Goal: Task Accomplishment & Management: Manage account settings

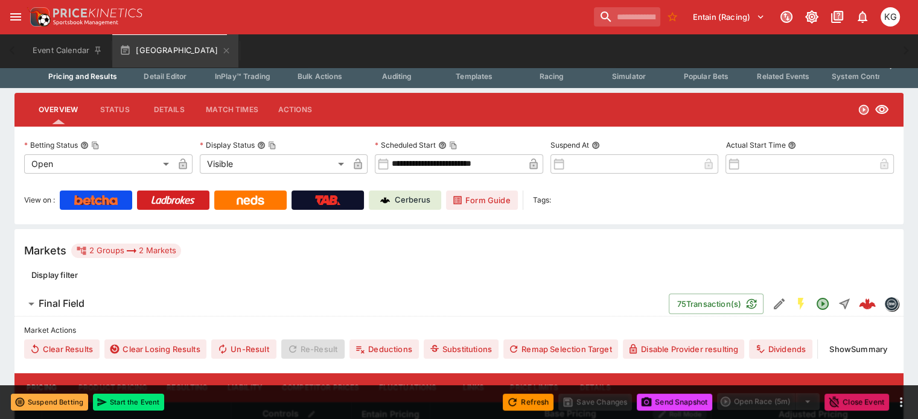
scroll to position [60, 0]
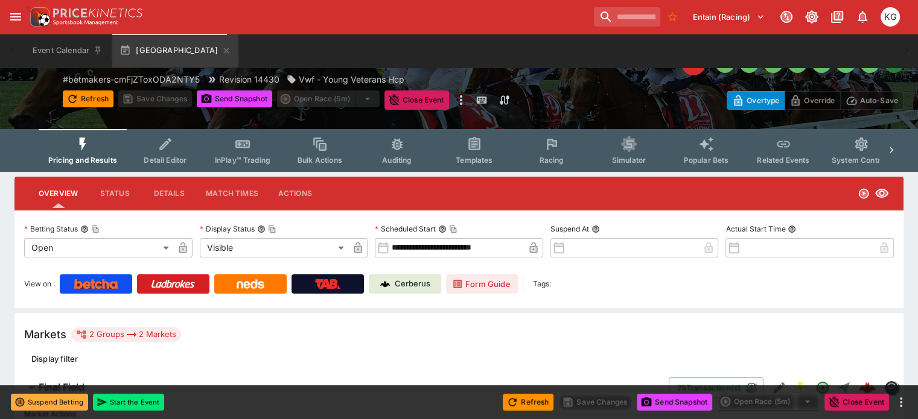
click at [559, 150] on icon "Event type filters" at bounding box center [552, 144] width 16 height 16
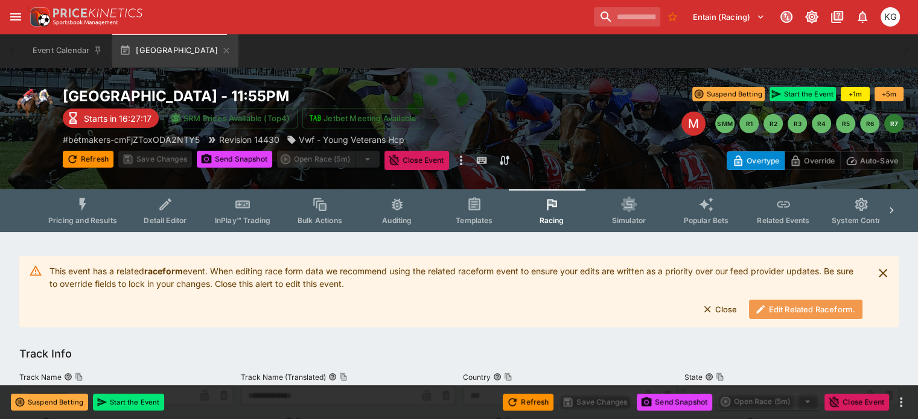
click at [772, 305] on button "Edit Related Raceform." at bounding box center [805, 309] width 113 height 19
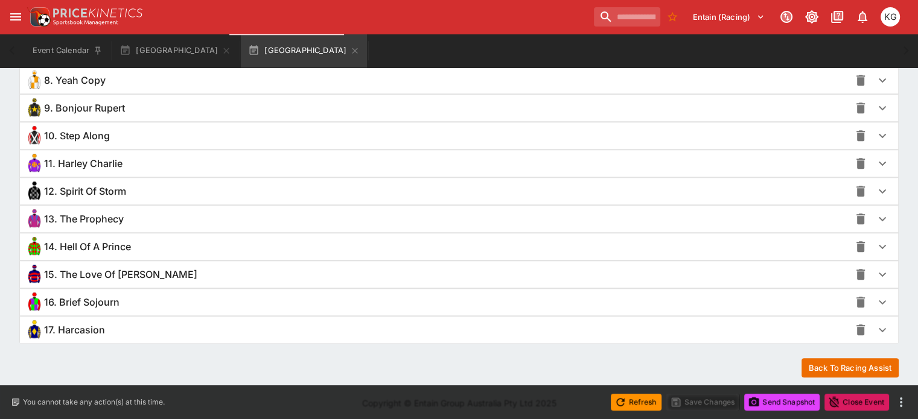
scroll to position [1074, 0]
click at [875, 323] on icon "button" at bounding box center [882, 330] width 14 height 14
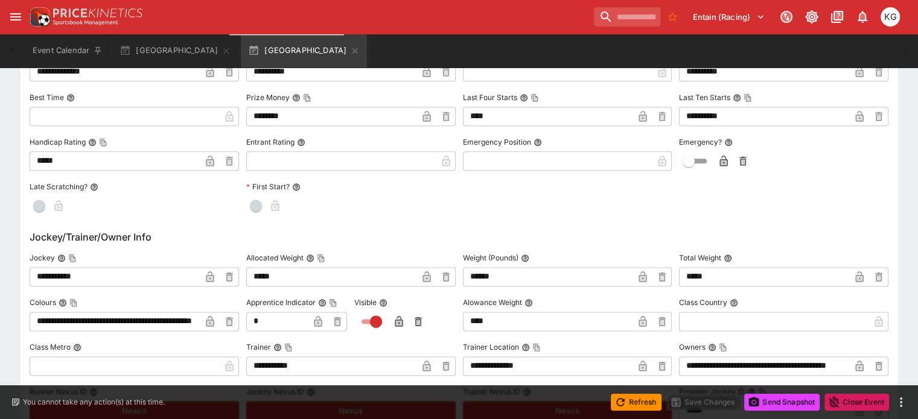
scroll to position [1556, 0]
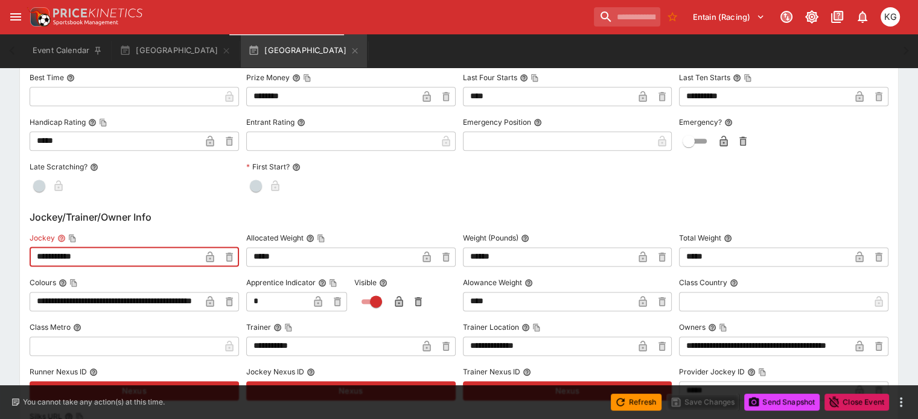
drag, startPoint x: 111, startPoint y: 259, endPoint x: 46, endPoint y: 248, distance: 65.5
paste input "text"
type input "**********"
click at [213, 256] on icon "button" at bounding box center [210, 258] width 6 height 5
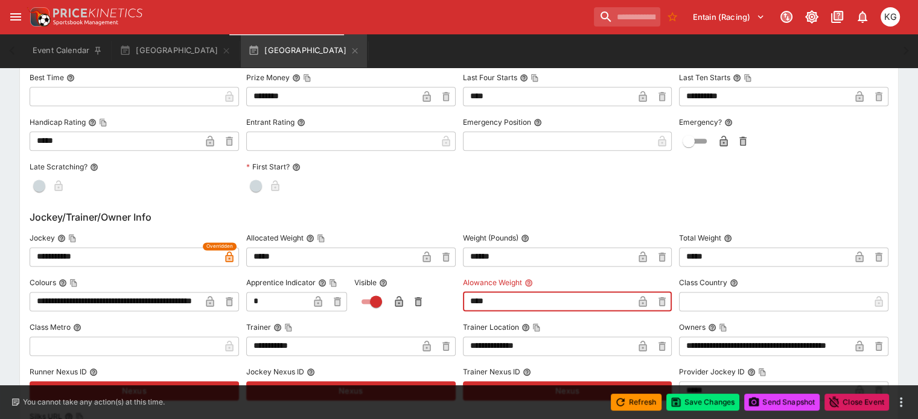
drag, startPoint x: 517, startPoint y: 298, endPoint x: 448, endPoint y: 298, distance: 68.2
type input "****"
click at [321, 301] on icon "button" at bounding box center [318, 303] width 6 height 5
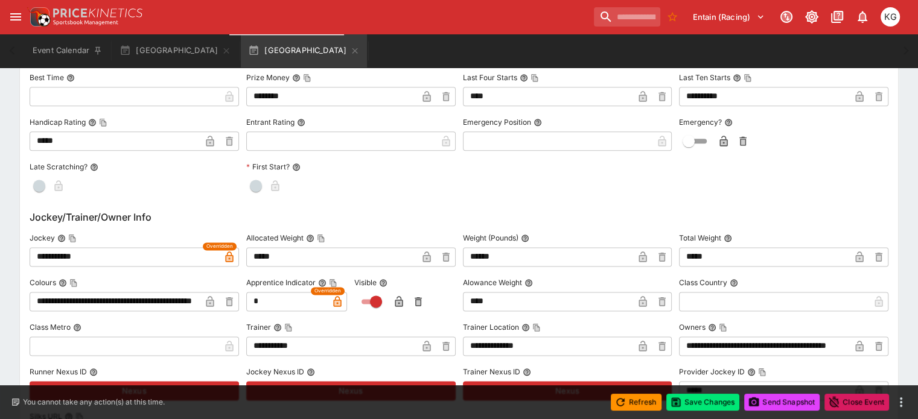
click at [402, 301] on icon "button" at bounding box center [399, 303] width 6 height 5
click at [639, 298] on icon "button" at bounding box center [643, 301] width 8 height 11
click at [695, 399] on button "Save Changes" at bounding box center [703, 402] width 74 height 17
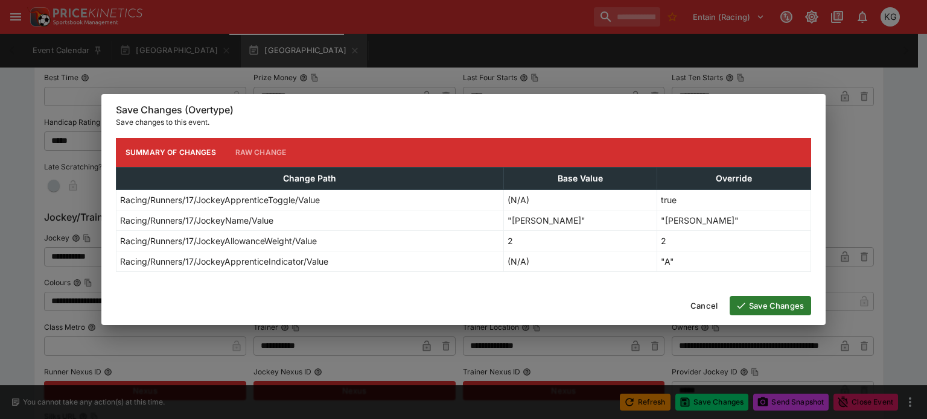
click at [768, 306] on button "Save Changes" at bounding box center [770, 305] width 81 height 19
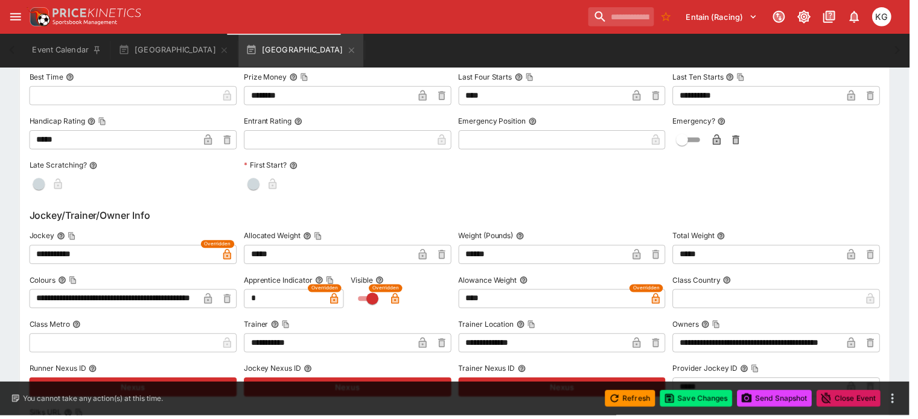
scroll to position [0, 0]
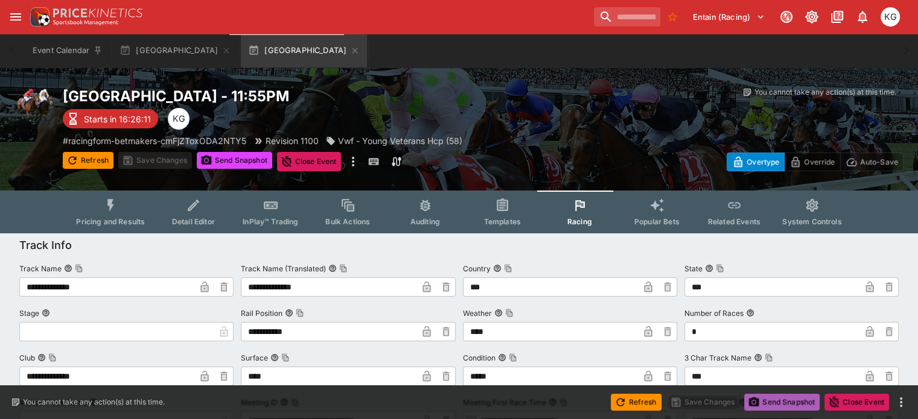
click at [789, 400] on button "Send Snapshot" at bounding box center [781, 402] width 75 height 17
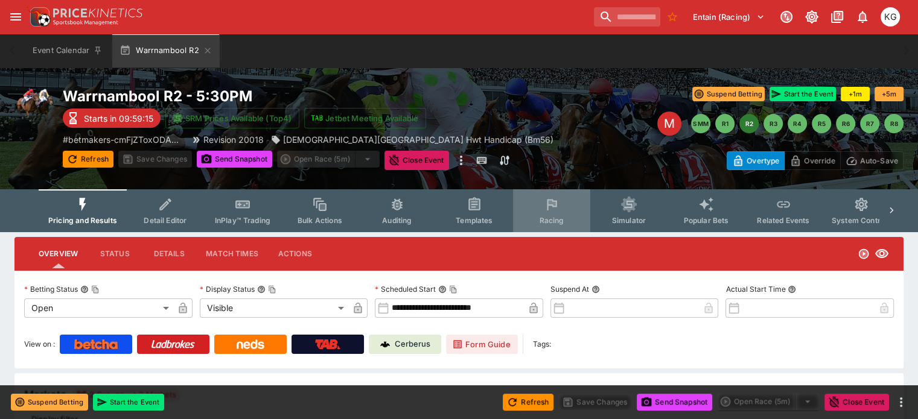
click at [553, 212] on button "Racing" at bounding box center [551, 210] width 77 height 43
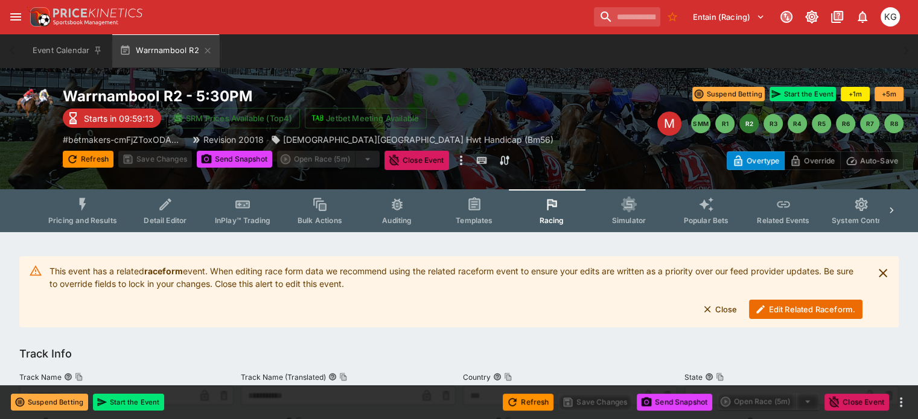
click at [813, 310] on button "Edit Related Raceform." at bounding box center [805, 309] width 113 height 19
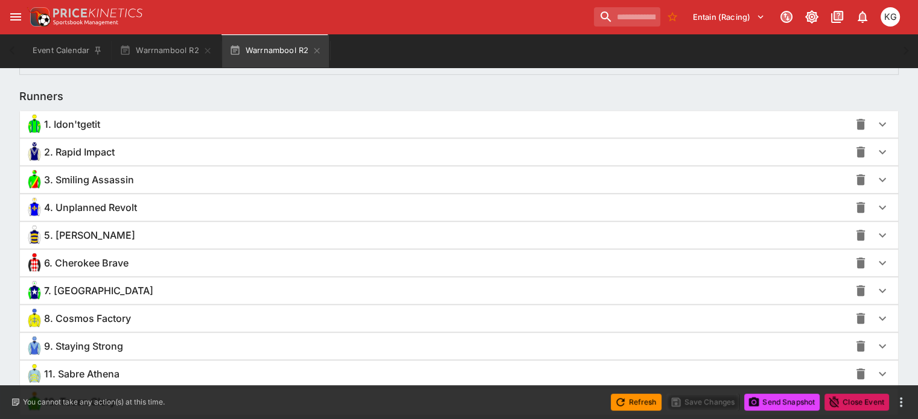
scroll to position [845, 0]
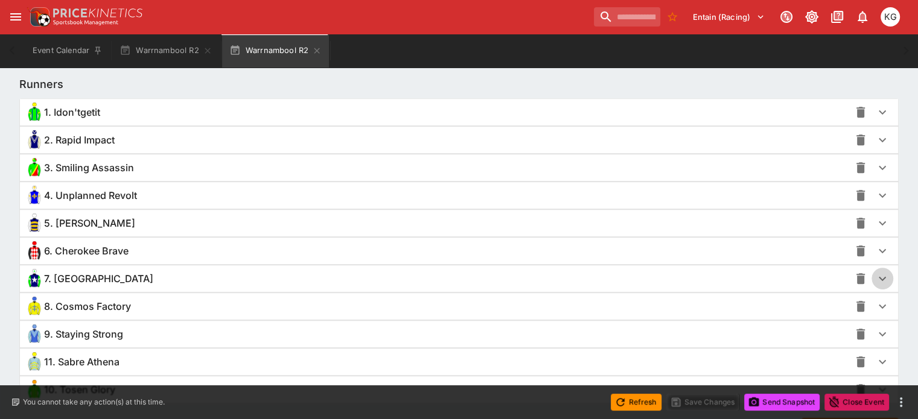
click at [875, 274] on icon "button" at bounding box center [882, 279] width 14 height 14
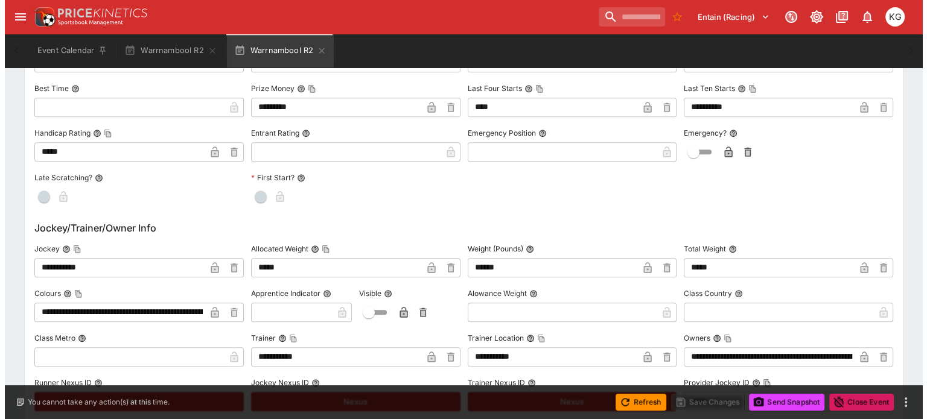
scroll to position [1267, 0]
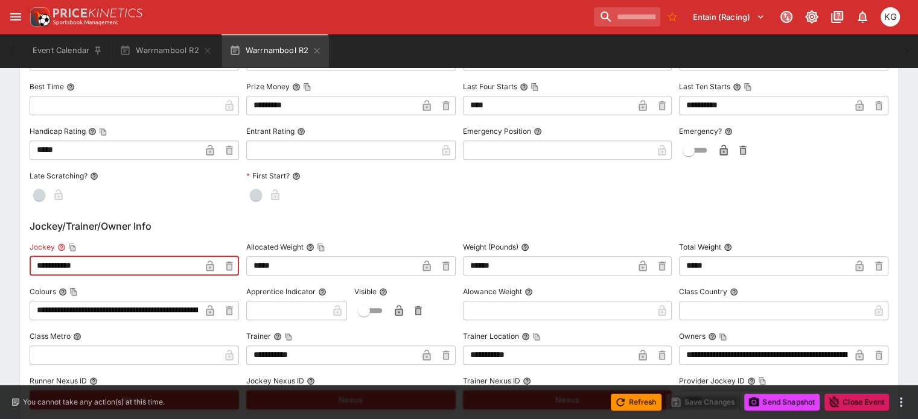
drag, startPoint x: 115, startPoint y: 266, endPoint x: 31, endPoint y: 256, distance: 84.4
click at [31, 256] on div "**********" at bounding box center [458, 50] width 889 height 2173
paste input "*"
type input "**********"
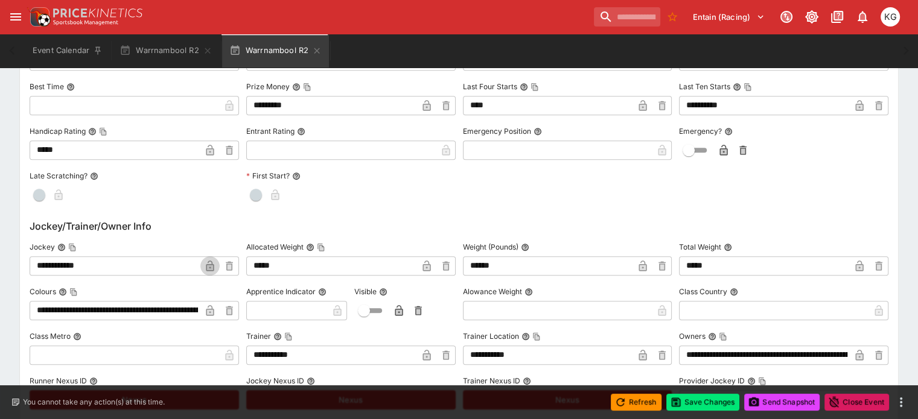
click at [216, 263] on icon "button" at bounding box center [210, 266] width 12 height 12
click at [707, 402] on button "Save Changes" at bounding box center [703, 402] width 74 height 17
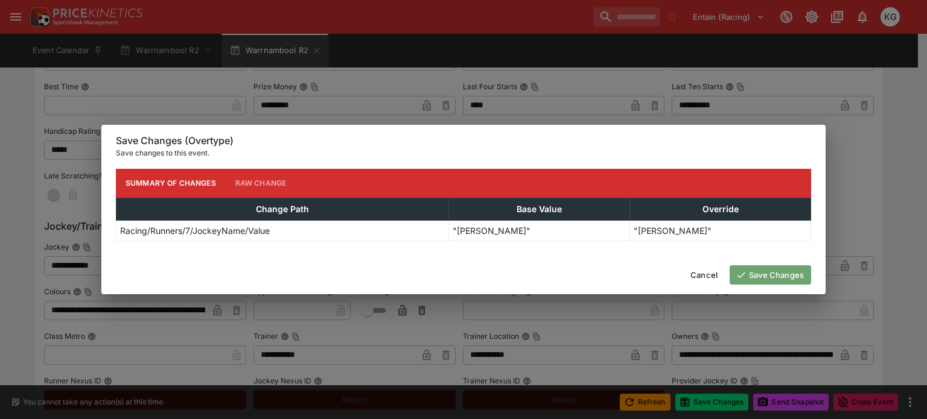
click at [784, 272] on button "Save Changes" at bounding box center [770, 275] width 81 height 19
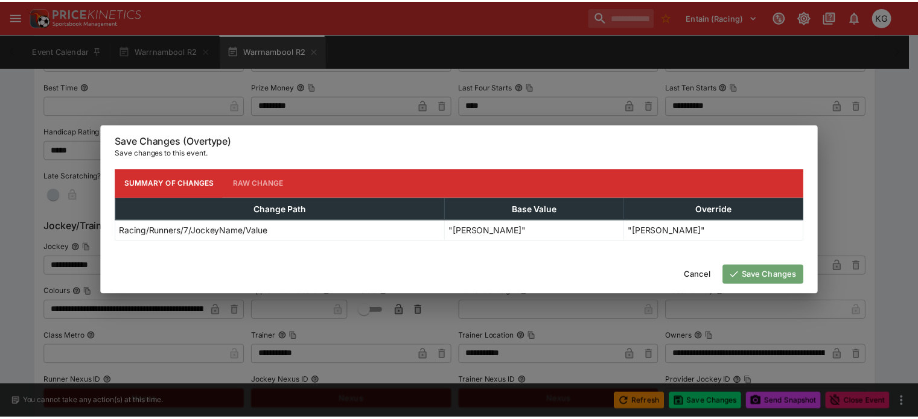
scroll to position [0, 0]
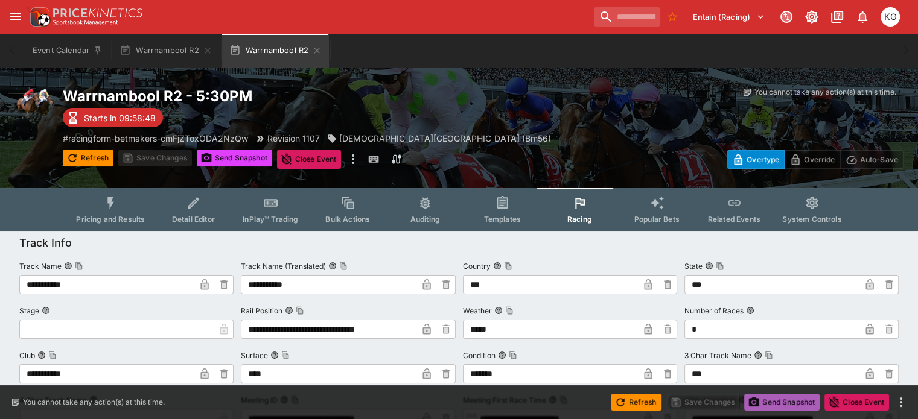
click at [777, 398] on button "Send Snapshot" at bounding box center [781, 402] width 75 height 17
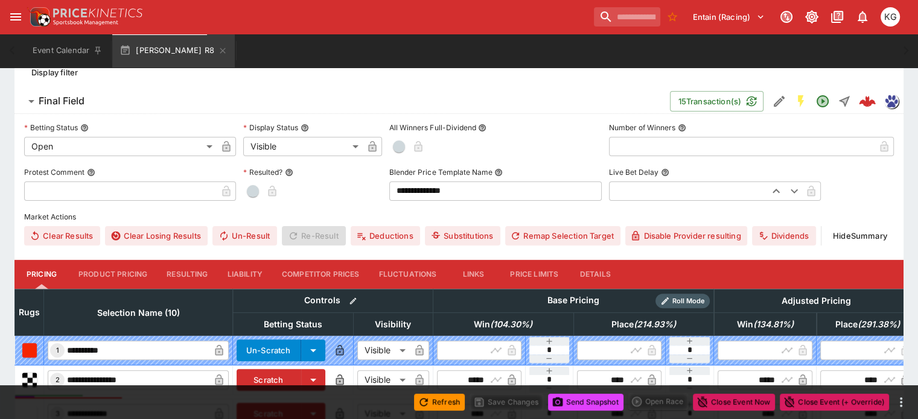
scroll to position [341, 0]
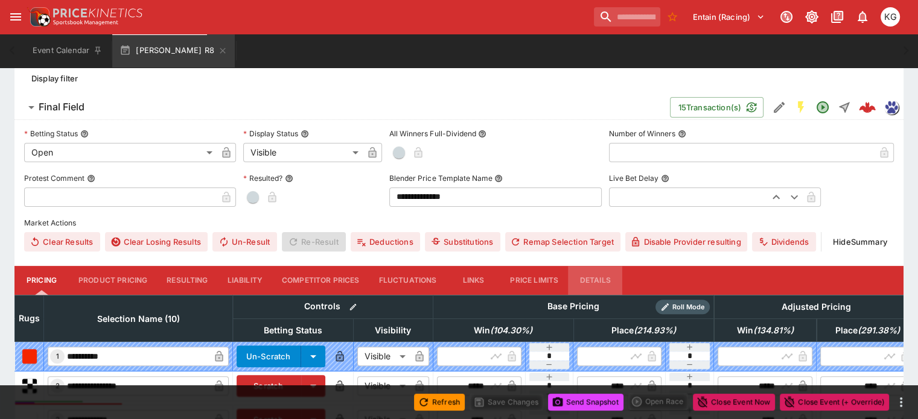
click at [610, 266] on button "Details" at bounding box center [595, 280] width 54 height 29
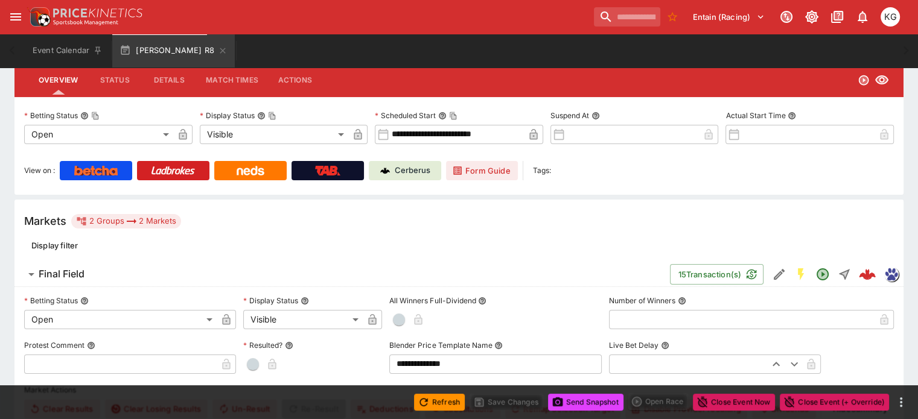
scroll to position [0, 0]
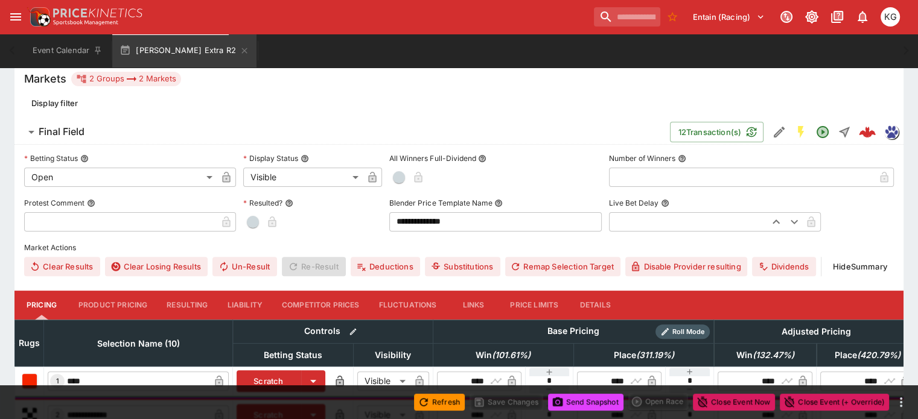
scroll to position [278, 0]
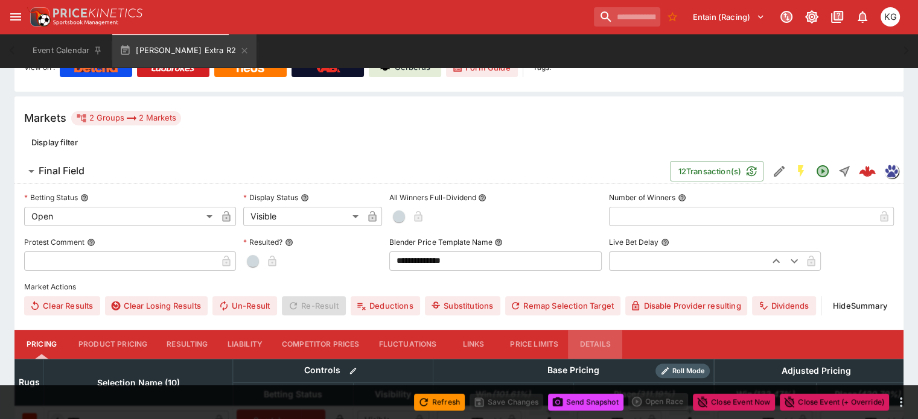
click at [613, 330] on button "Details" at bounding box center [595, 344] width 54 height 29
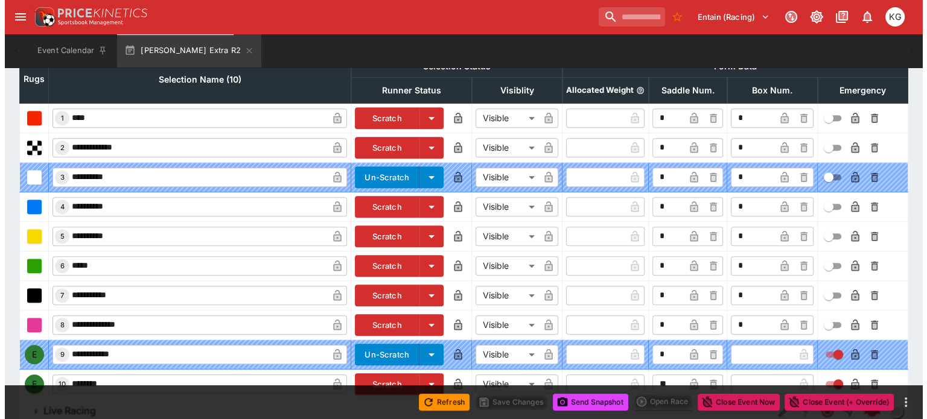
scroll to position [597, 0]
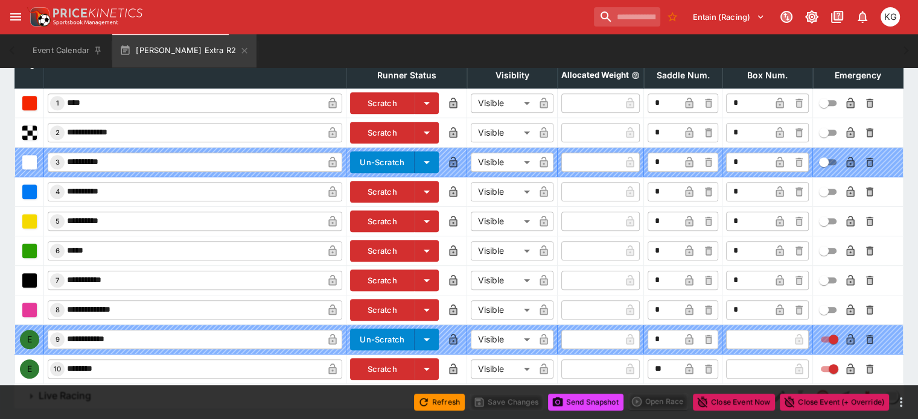
click at [726, 360] on input "text" at bounding box center [757, 369] width 63 height 19
type input "*"
click at [775, 364] on icon "button" at bounding box center [779, 369] width 8 height 11
click at [847, 368] on icon "button" at bounding box center [850, 370] width 6 height 5
click at [495, 398] on button "Save Changes" at bounding box center [506, 402] width 74 height 17
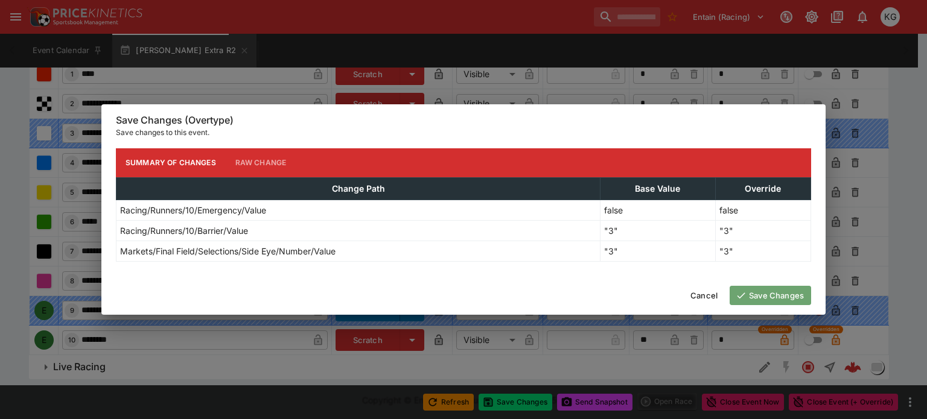
click at [758, 290] on button "Save Changes" at bounding box center [770, 295] width 81 height 19
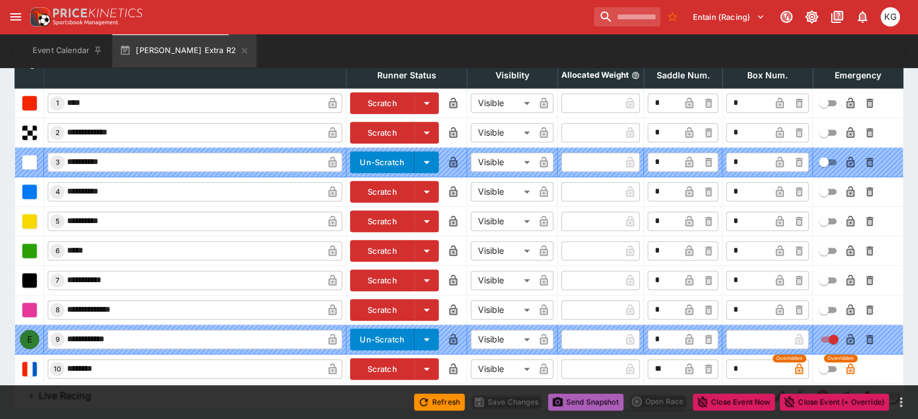
click at [583, 401] on button "Send Snapshot" at bounding box center [585, 402] width 75 height 17
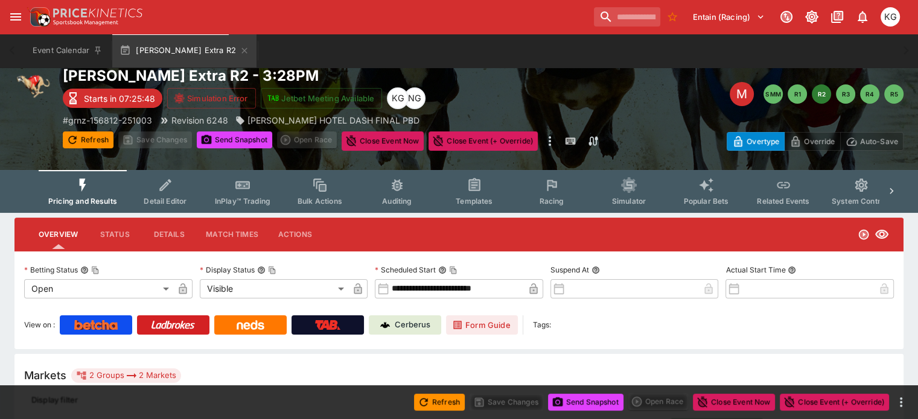
scroll to position [0, 0]
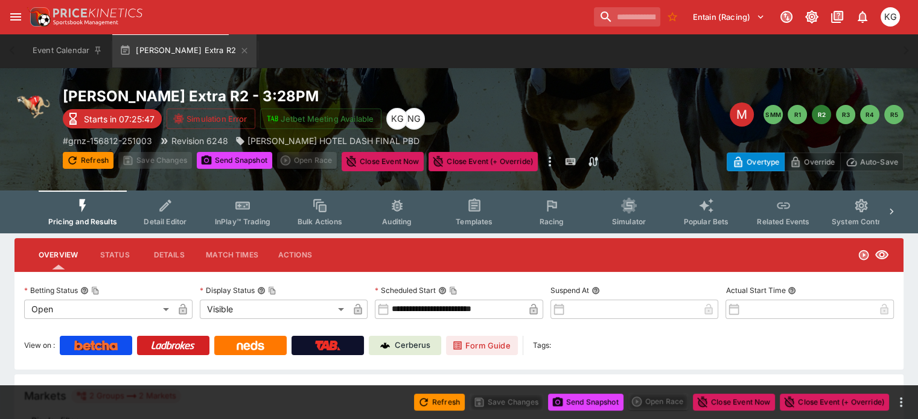
click at [564, 220] on span "Racing" at bounding box center [551, 221] width 25 height 9
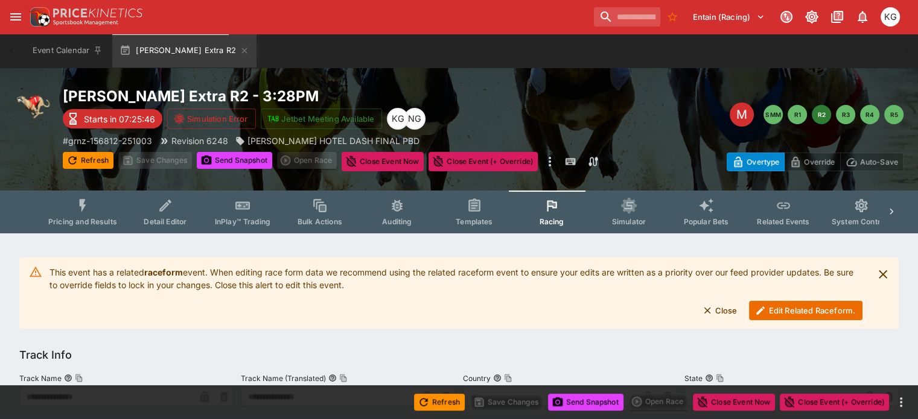
click at [809, 307] on button "Edit Related Raceform." at bounding box center [805, 310] width 113 height 19
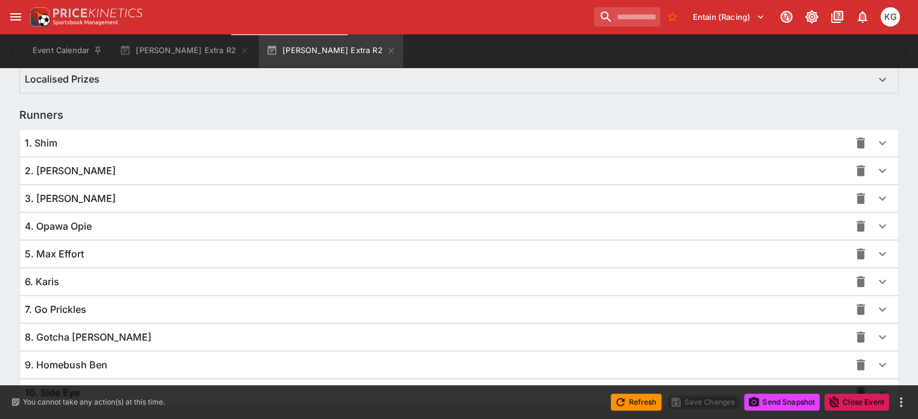
scroll to position [881, 0]
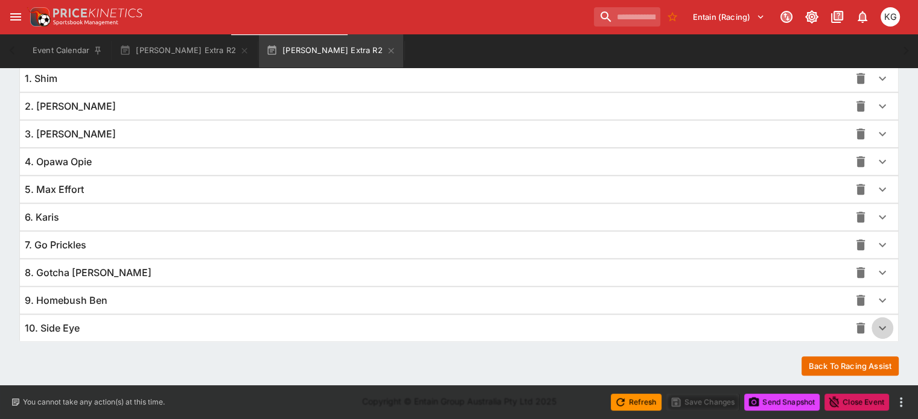
click at [875, 325] on icon "button" at bounding box center [882, 328] width 14 height 14
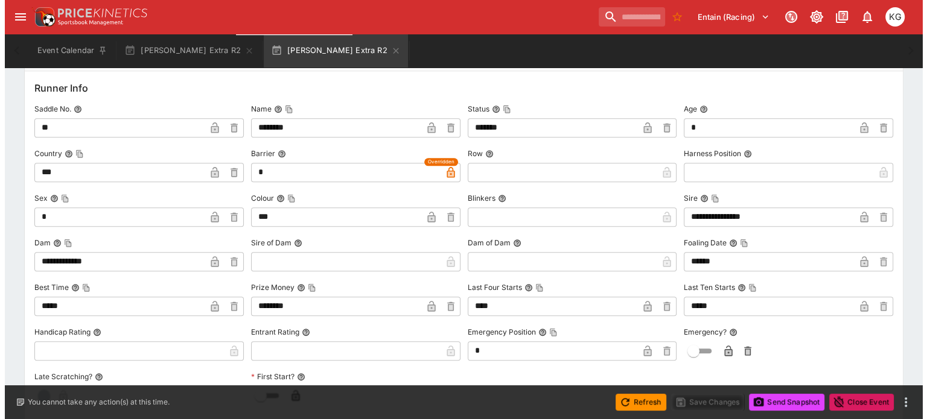
scroll to position [1183, 0]
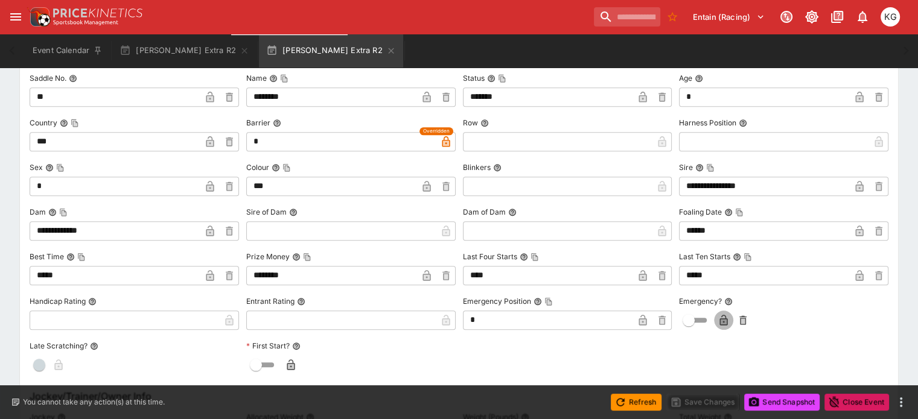
click at [720, 316] on icon "button" at bounding box center [724, 320] width 8 height 11
click at [707, 401] on button "Save Changes" at bounding box center [703, 402] width 74 height 17
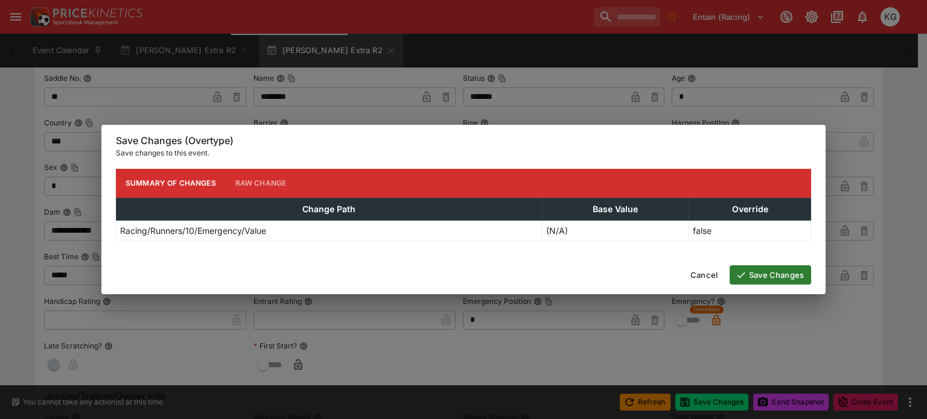
click at [780, 274] on button "Save Changes" at bounding box center [770, 275] width 81 height 19
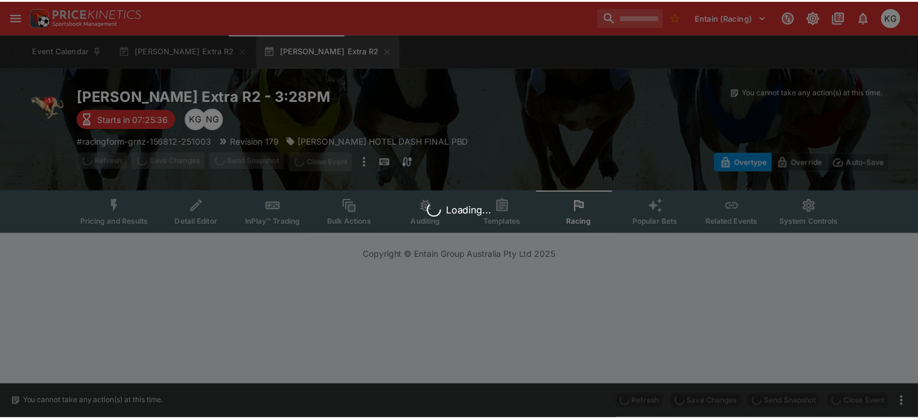
scroll to position [0, 0]
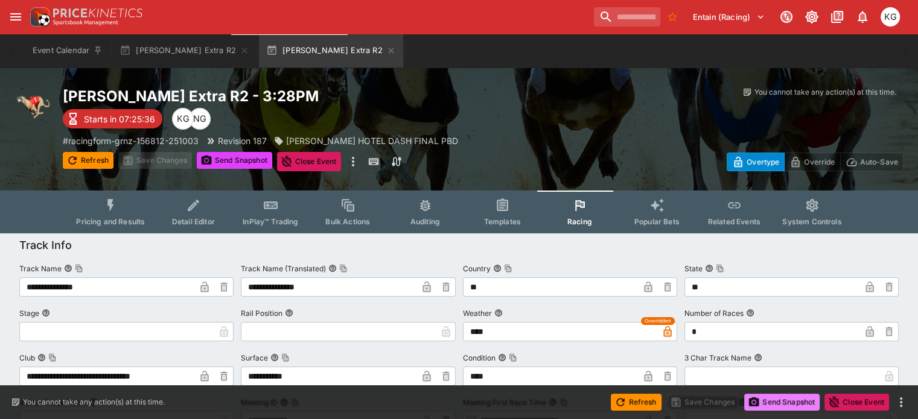
click at [794, 404] on button "Send Snapshot" at bounding box center [781, 402] width 75 height 17
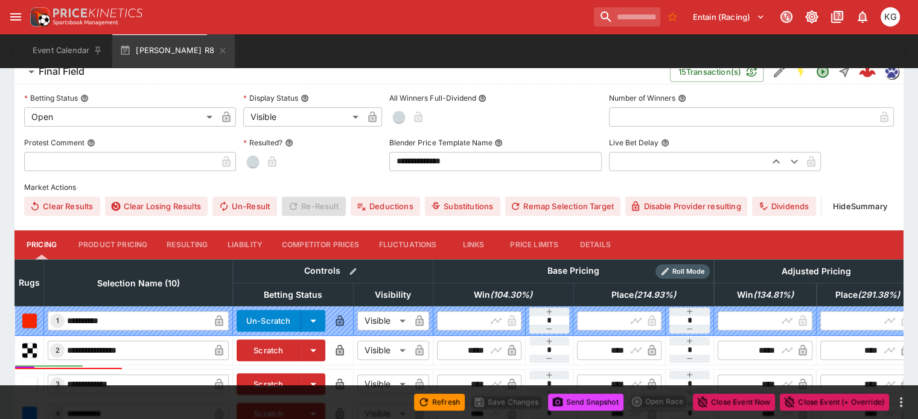
scroll to position [422, 0]
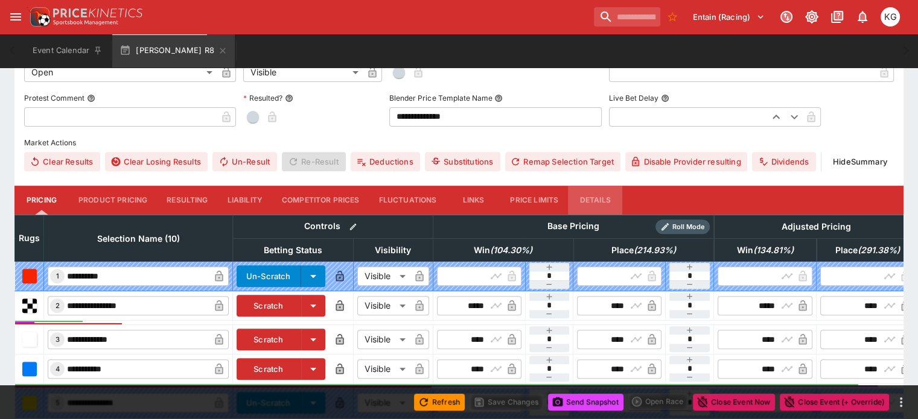
click at [608, 186] on button "Details" at bounding box center [595, 200] width 54 height 29
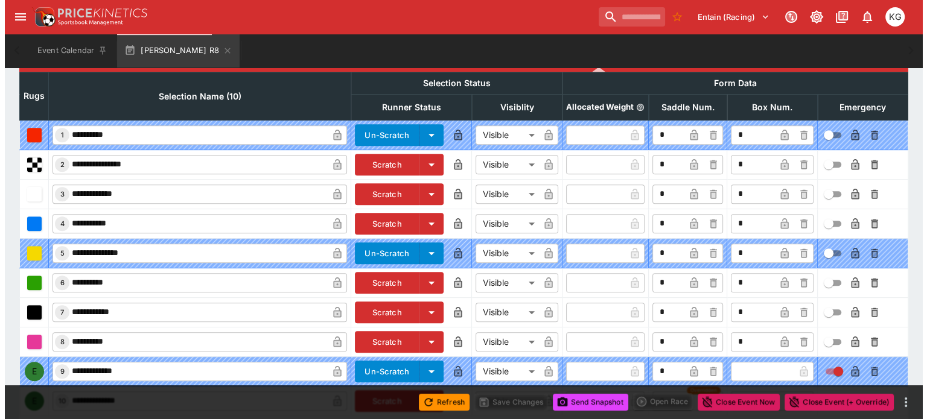
scroll to position [597, 0]
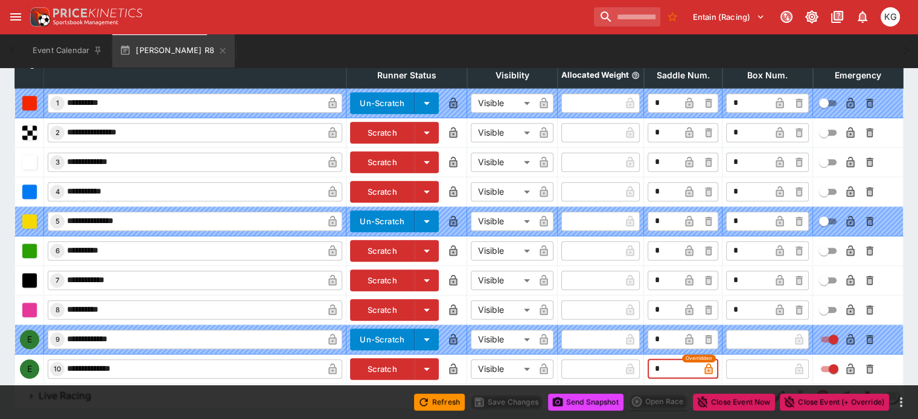
drag, startPoint x: 651, startPoint y: 337, endPoint x: 626, endPoint y: 334, distance: 24.4
click at [626, 354] on tr "**********" at bounding box center [459, 369] width 888 height 30
click at [686, 355] on span "Overridden" at bounding box center [699, 359] width 27 height 8
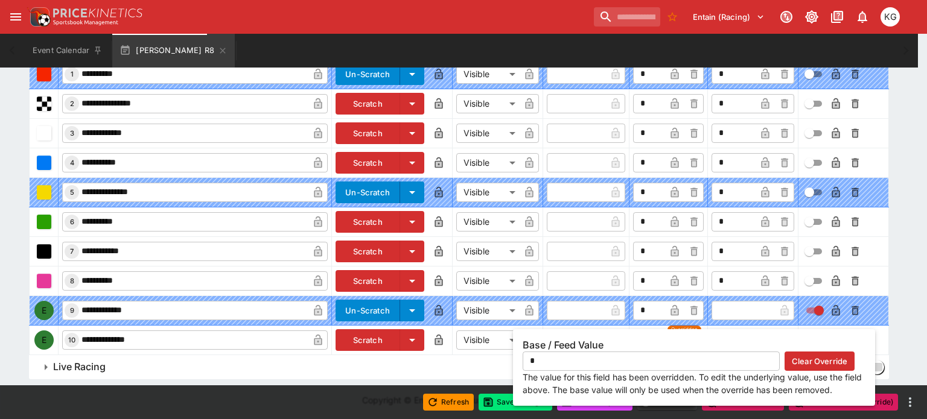
click at [692, 341] on h6 "Base / Feed Value" at bounding box center [694, 345] width 343 height 13
click at [803, 364] on button "Clear Override" at bounding box center [820, 361] width 70 height 19
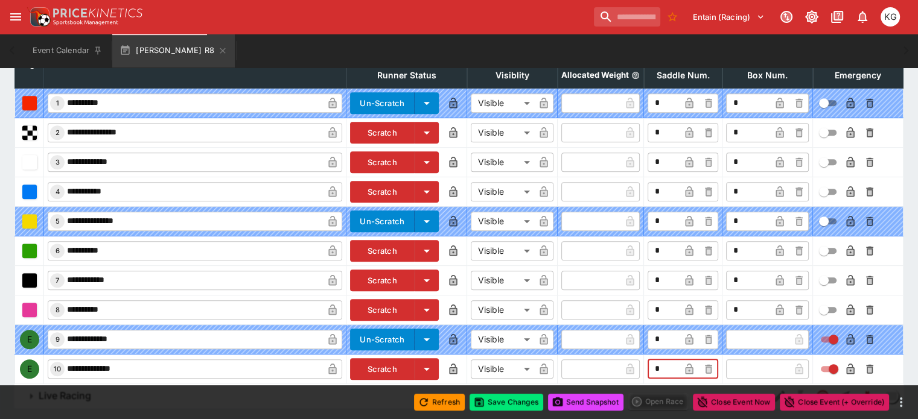
drag, startPoint x: 652, startPoint y: 332, endPoint x: 611, endPoint y: 333, distance: 40.5
click at [611, 354] on tr "**********" at bounding box center [459, 369] width 888 height 30
type input "**"
click at [683, 363] on icon "button" at bounding box center [689, 369] width 12 height 12
click at [736, 360] on input "text" at bounding box center [757, 369] width 63 height 19
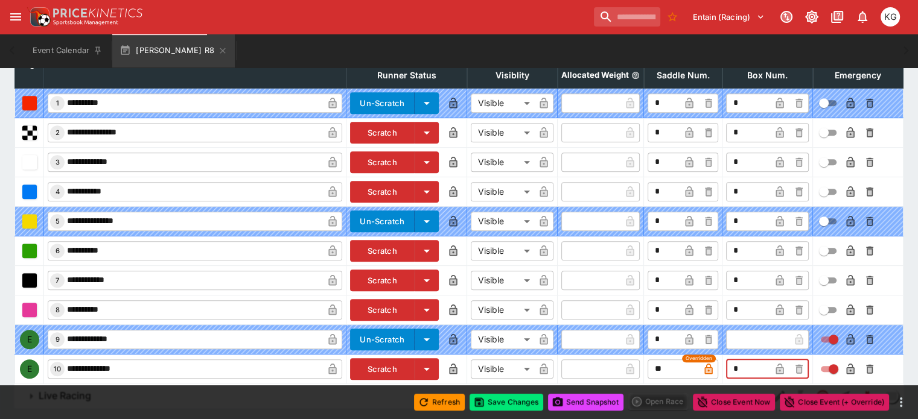
type input "*"
click at [777, 368] on icon "button" at bounding box center [780, 370] width 6 height 5
click at [841, 360] on button "button" at bounding box center [850, 369] width 19 height 19
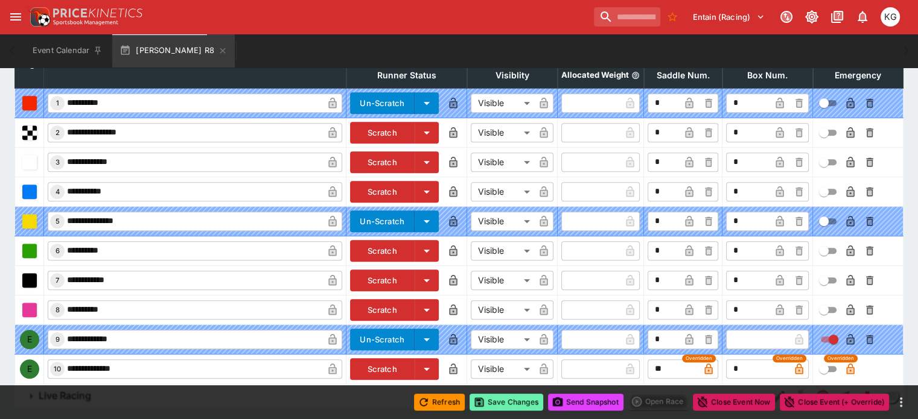
click at [511, 396] on button "Save Changes" at bounding box center [506, 402] width 74 height 17
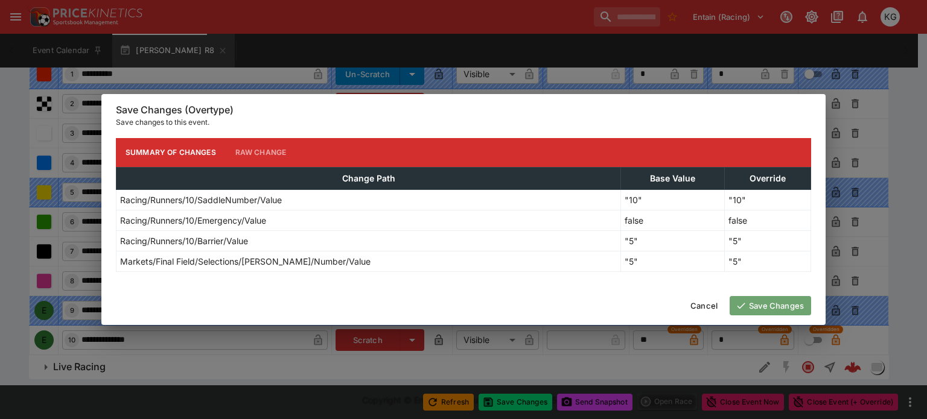
click at [759, 311] on button "Save Changes" at bounding box center [770, 305] width 81 height 19
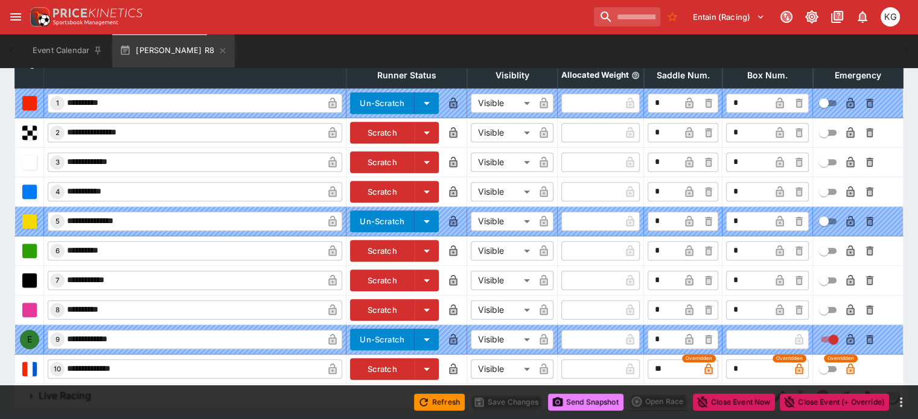
click at [601, 402] on button "Send Snapshot" at bounding box center [585, 402] width 75 height 17
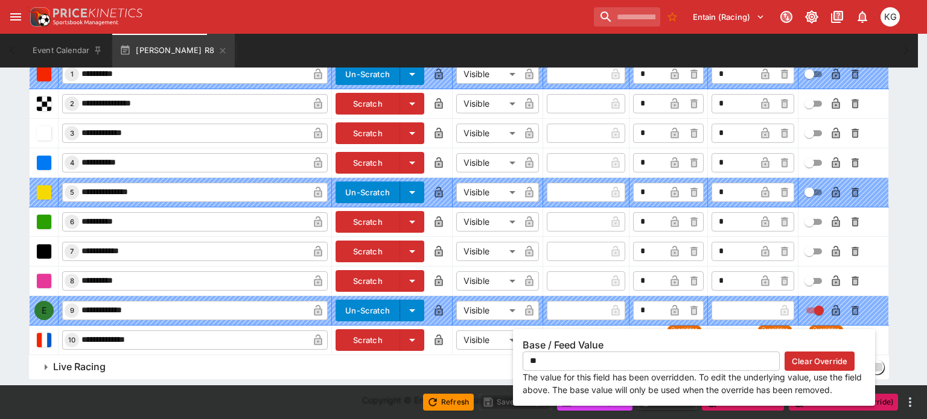
click at [693, 333] on div "Base / Feed Value ** ​ Clear Override The value for this field has been overrid…" at bounding box center [694, 367] width 362 height 77
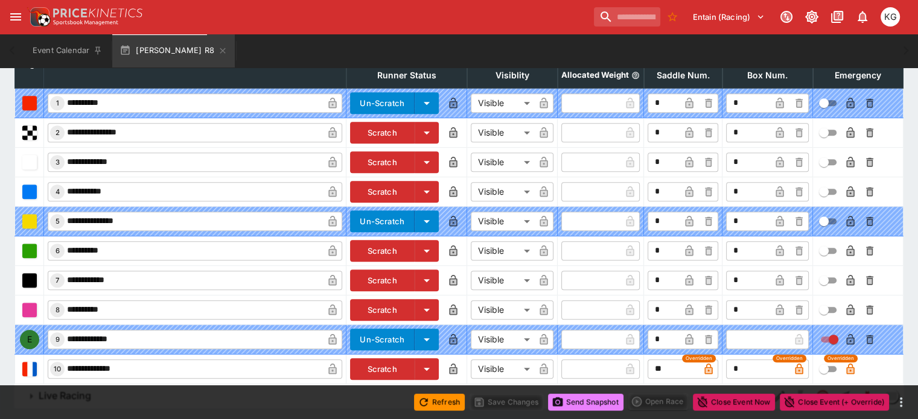
click at [578, 399] on button "Send Snapshot" at bounding box center [585, 402] width 75 height 17
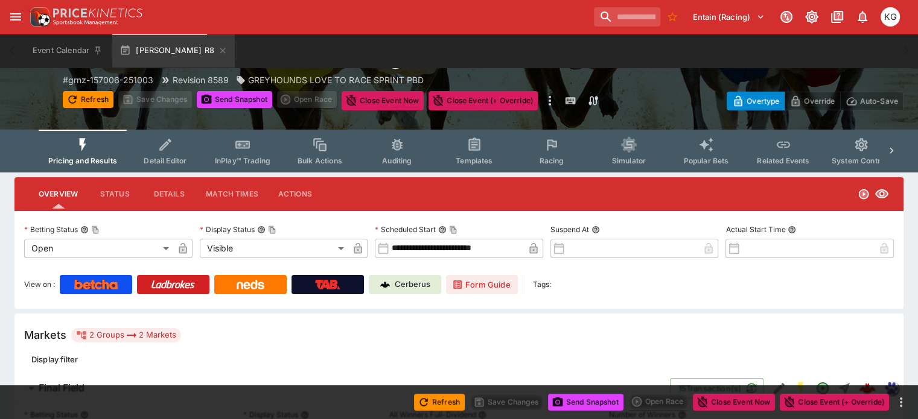
scroll to position [60, 0]
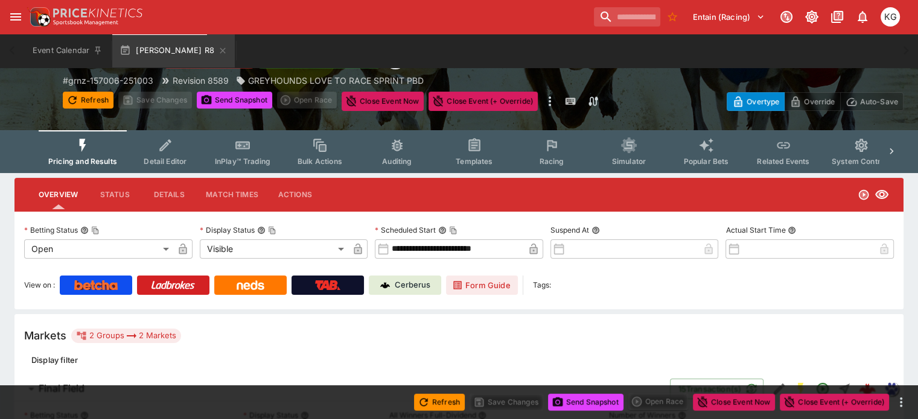
click at [559, 154] on button "Racing" at bounding box center [551, 151] width 77 height 43
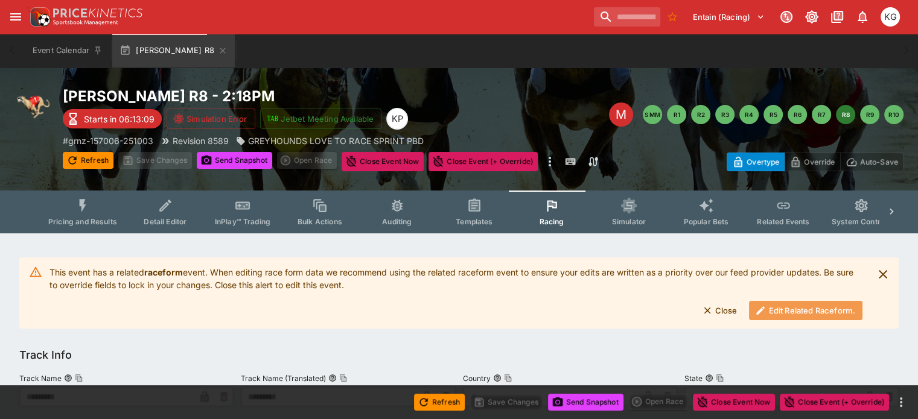
click at [794, 306] on button "Edit Related Raceform." at bounding box center [805, 310] width 113 height 19
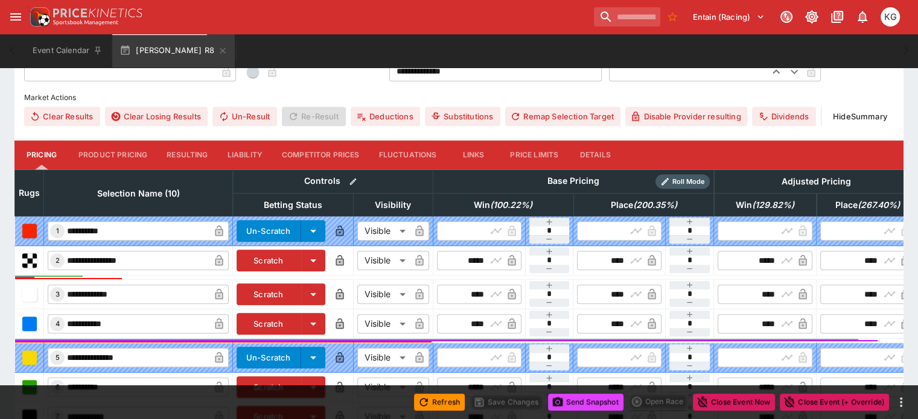
scroll to position [403, 0]
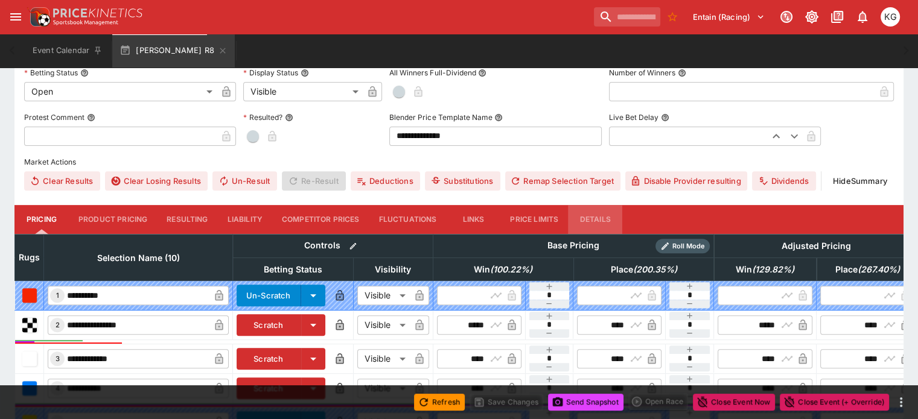
click at [608, 205] on button "Details" at bounding box center [595, 219] width 54 height 29
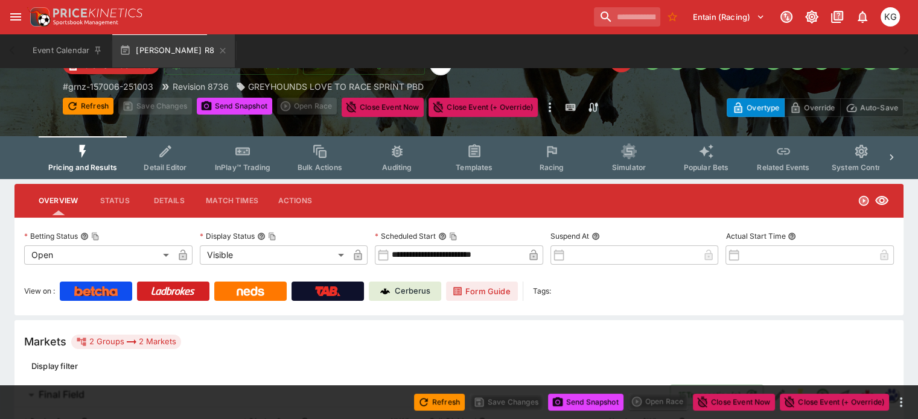
scroll to position [0, 0]
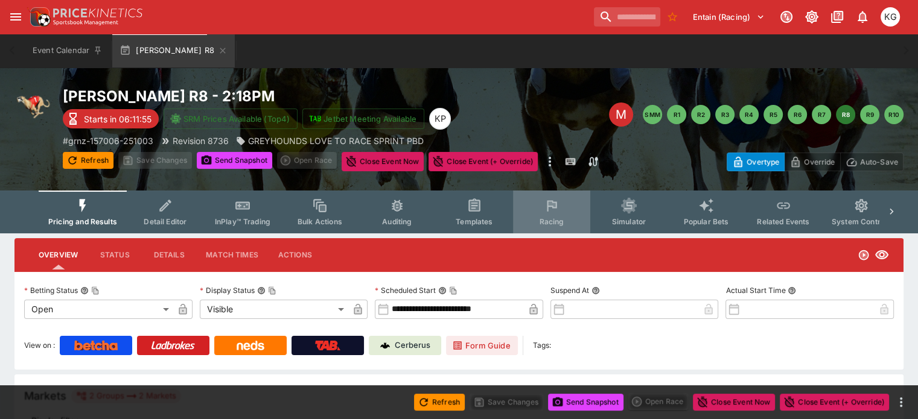
click at [564, 220] on span "Racing" at bounding box center [551, 221] width 25 height 9
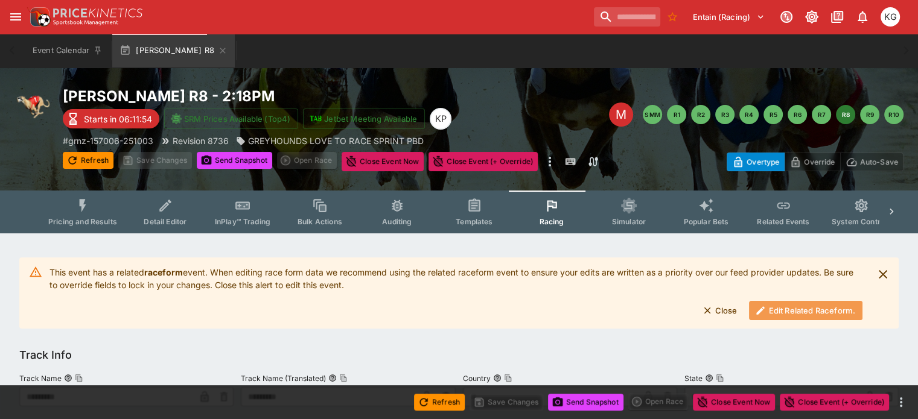
click at [796, 314] on button "Edit Related Raceform." at bounding box center [805, 310] width 113 height 19
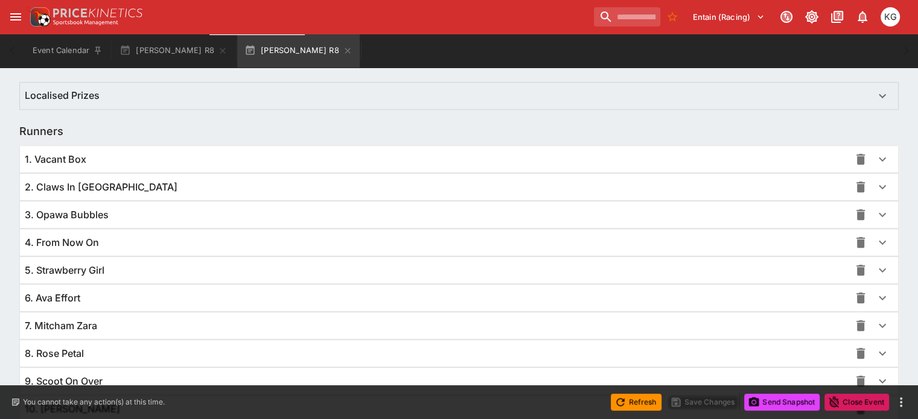
scroll to position [881, 0]
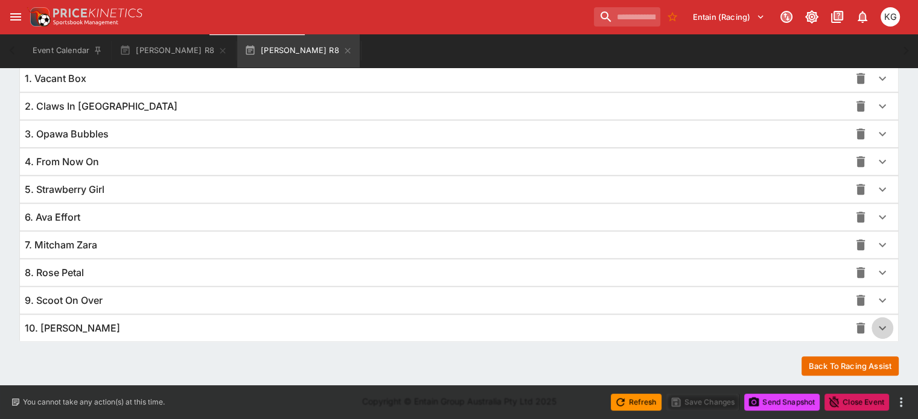
click at [875, 329] on icon "button" at bounding box center [882, 328] width 14 height 14
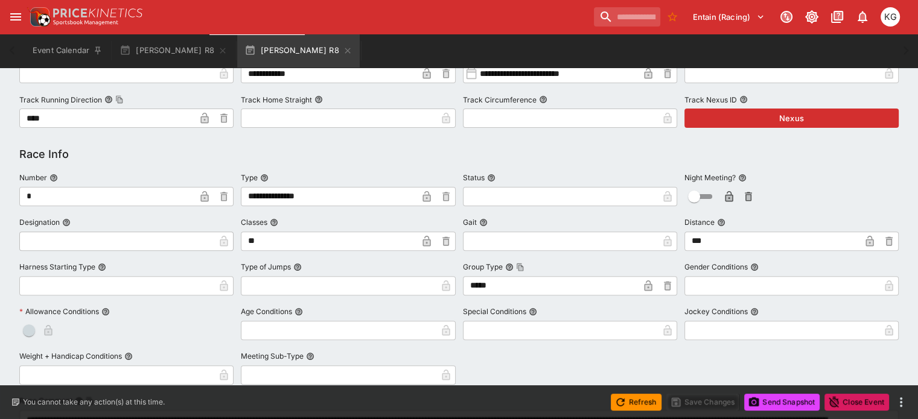
scroll to position [338, 0]
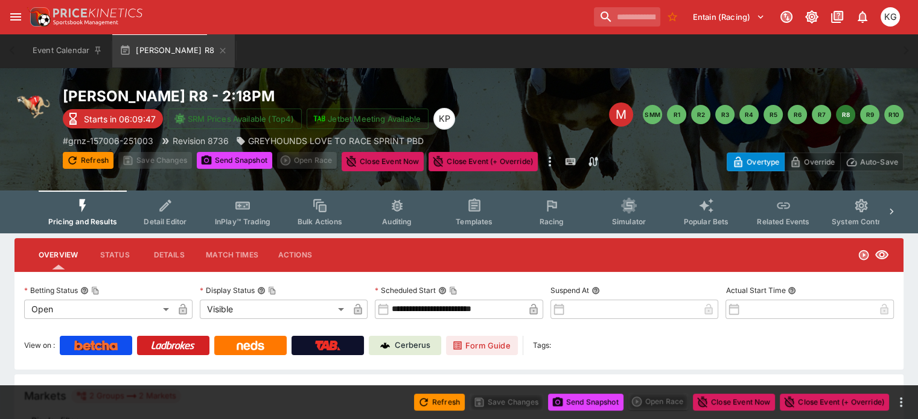
click at [564, 223] on span "Racing" at bounding box center [551, 221] width 25 height 9
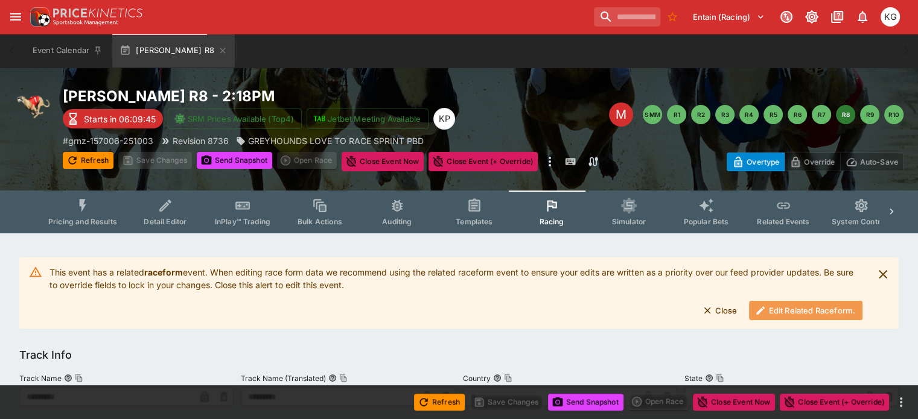
click at [819, 303] on button "Edit Related Raceform." at bounding box center [805, 310] width 113 height 19
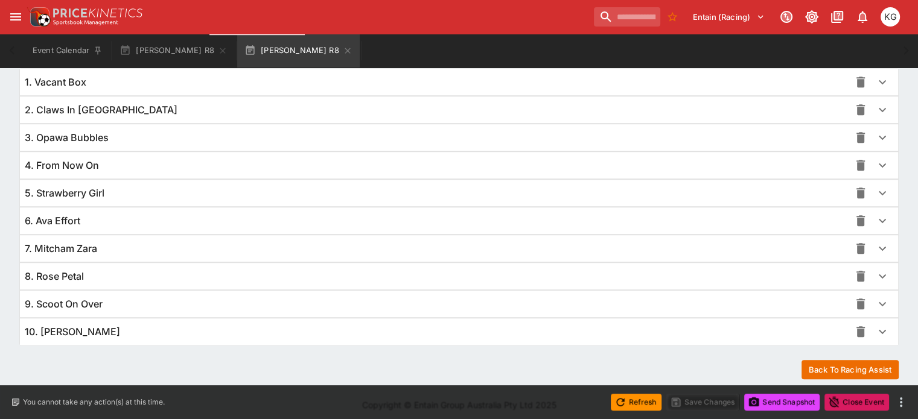
scroll to position [881, 0]
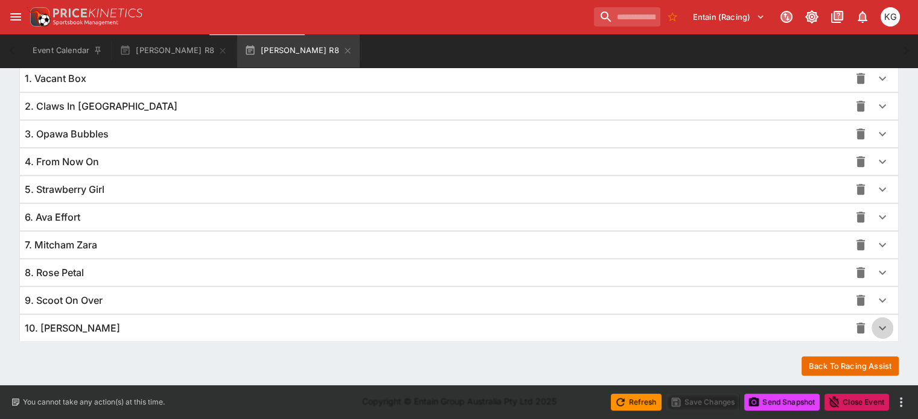
click at [875, 321] on icon "button" at bounding box center [882, 328] width 14 height 14
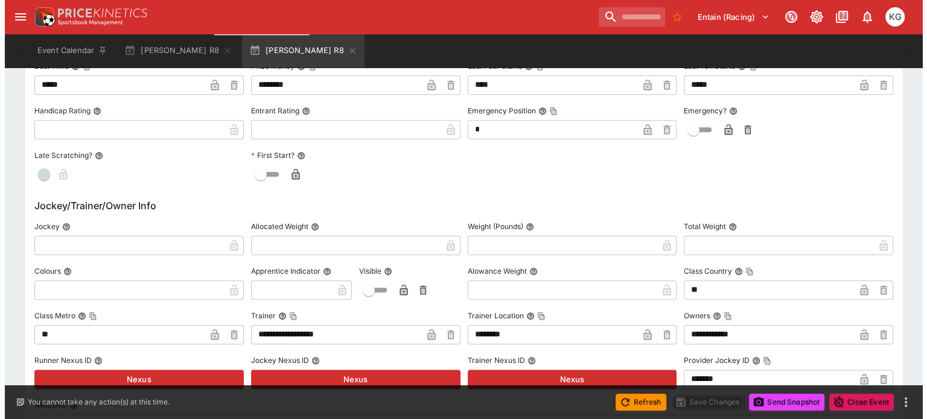
scroll to position [1364, 0]
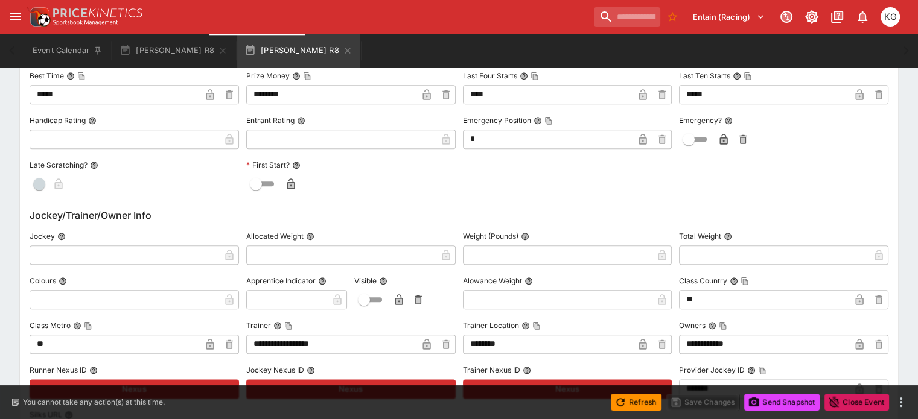
click at [721, 138] on icon "button" at bounding box center [724, 140] width 6 height 5
click at [703, 407] on button "Save Changes" at bounding box center [703, 402] width 74 height 17
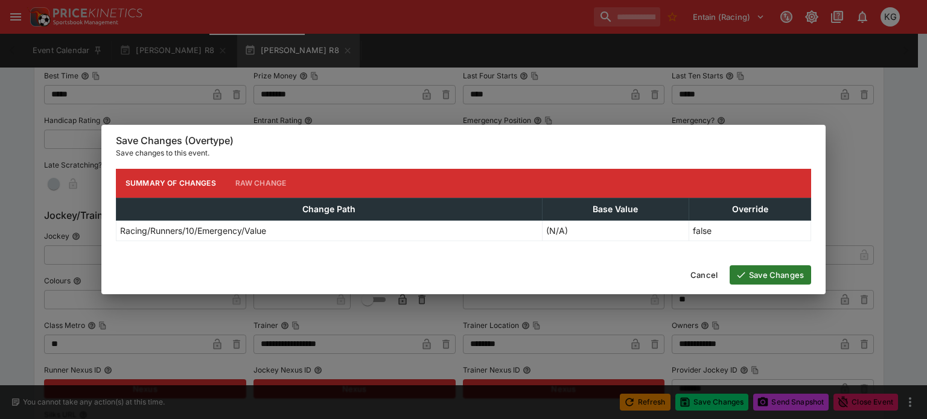
click at [781, 272] on button "Save Changes" at bounding box center [770, 275] width 81 height 19
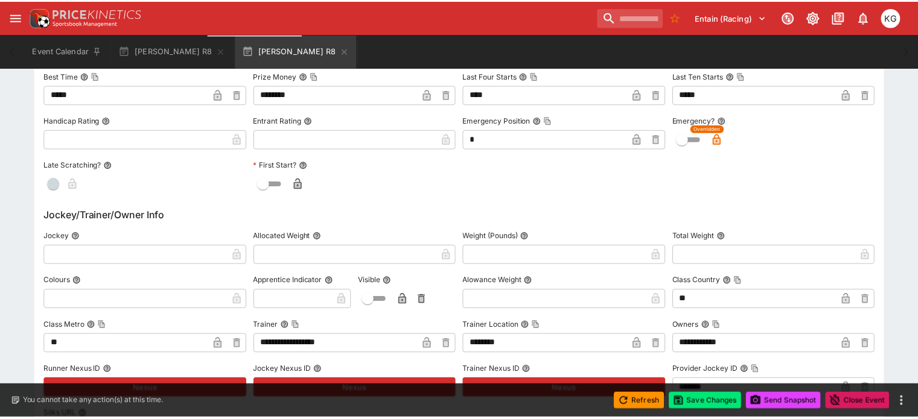
scroll to position [0, 0]
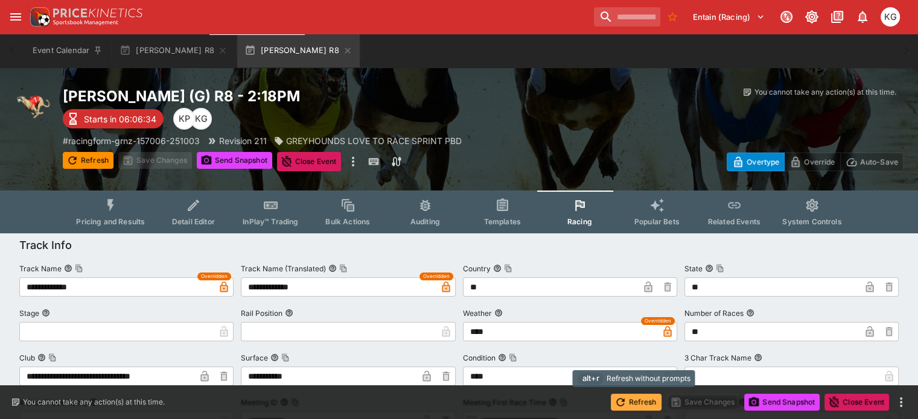
click at [646, 404] on button "Refresh" at bounding box center [636, 402] width 51 height 17
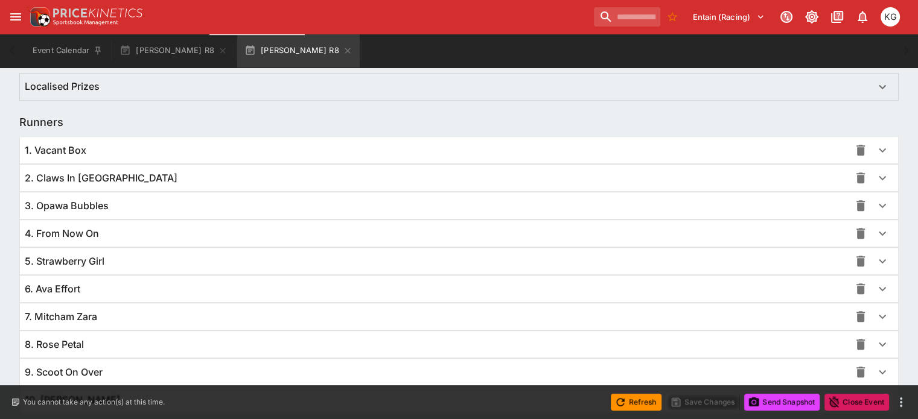
scroll to position [881, 0]
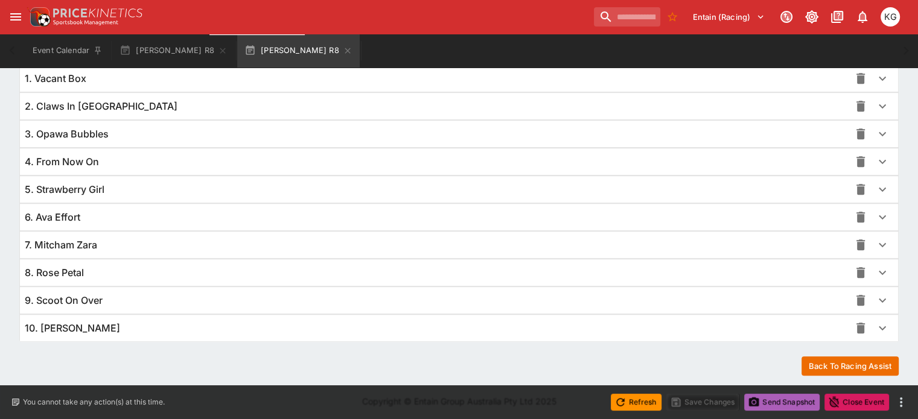
click at [778, 403] on button "Send Snapshot" at bounding box center [781, 402] width 75 height 17
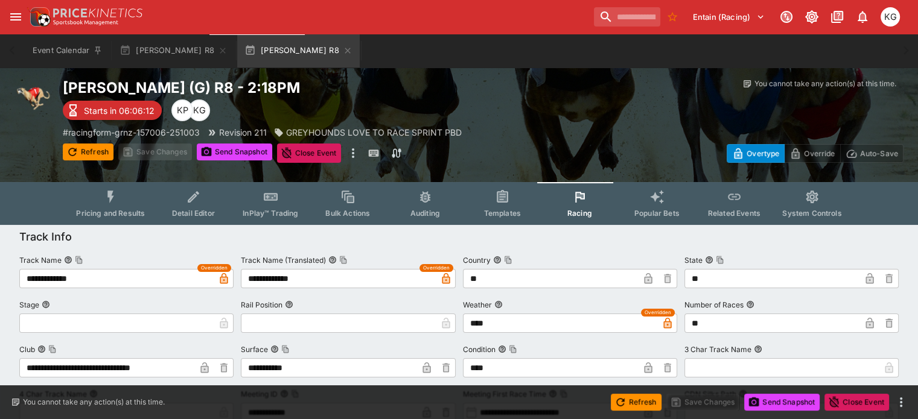
scroll to position [0, 0]
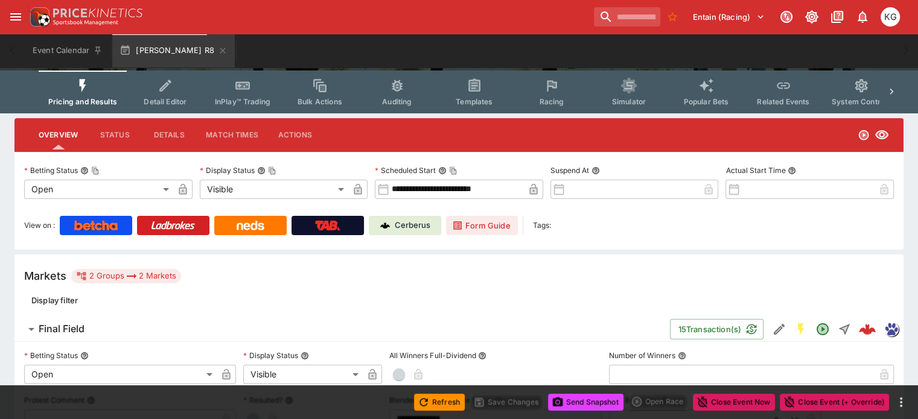
scroll to position [101, 0]
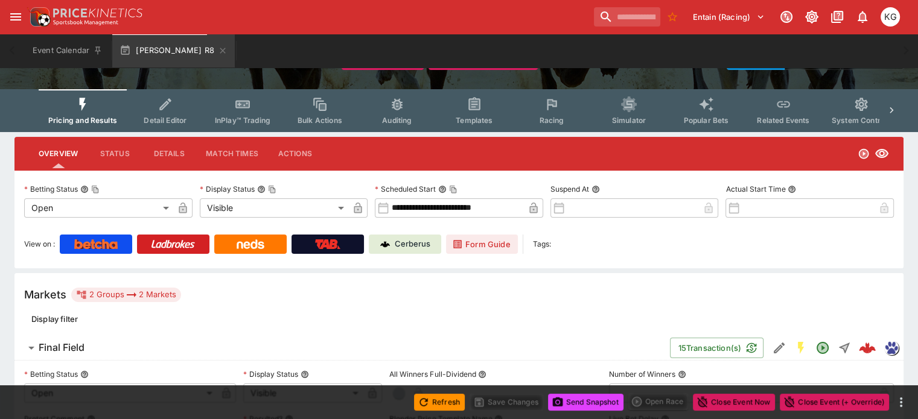
click at [559, 116] on span "Racing" at bounding box center [551, 120] width 25 height 9
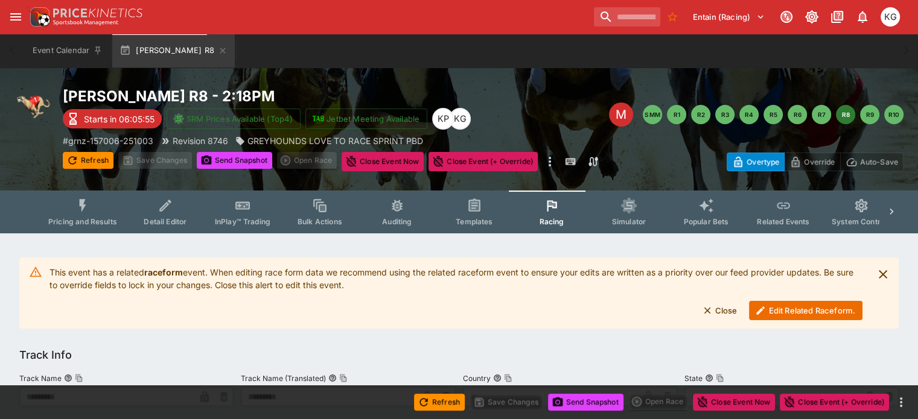
click at [790, 304] on button "Edit Related Raceform." at bounding box center [805, 310] width 113 height 19
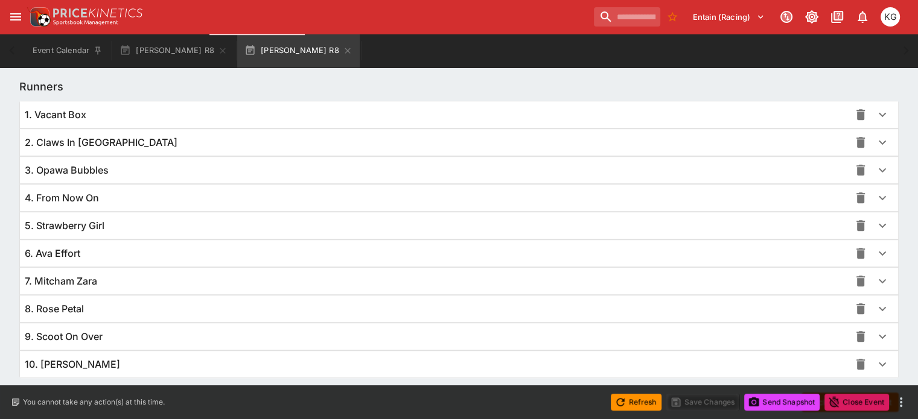
scroll to position [881, 0]
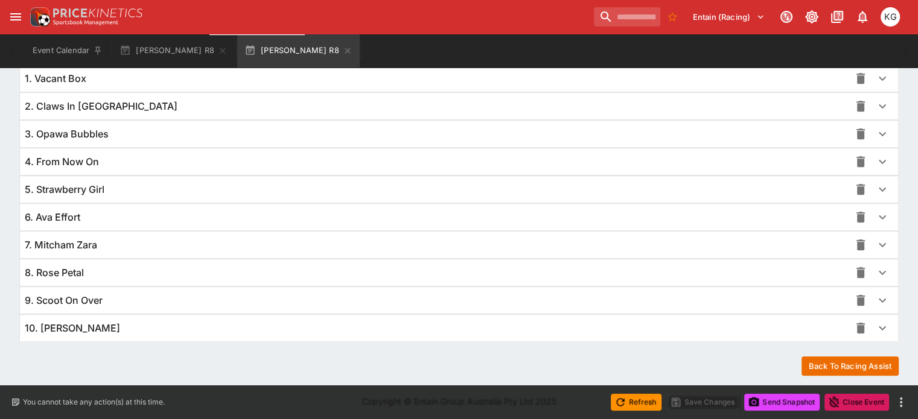
click at [871, 317] on button "button" at bounding box center [882, 328] width 22 height 22
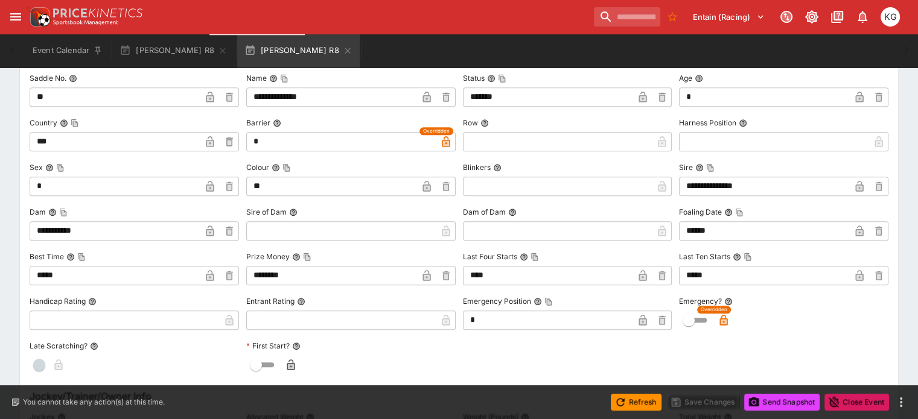
scroll to position [1303, 0]
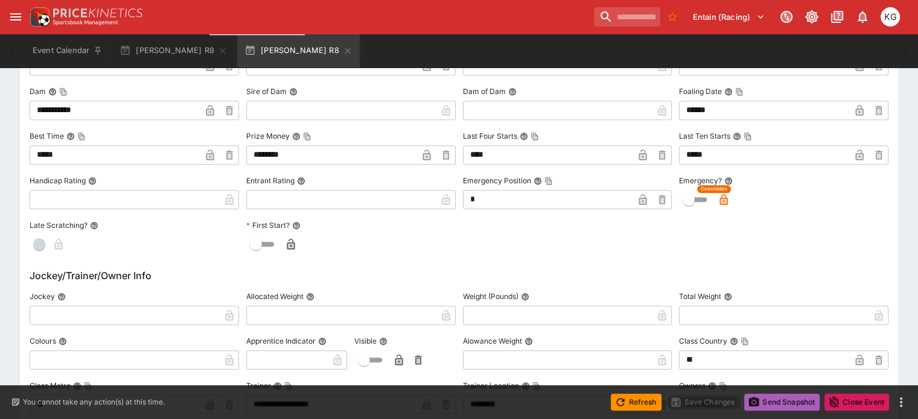
click at [777, 400] on button "Send Snapshot" at bounding box center [781, 402] width 75 height 17
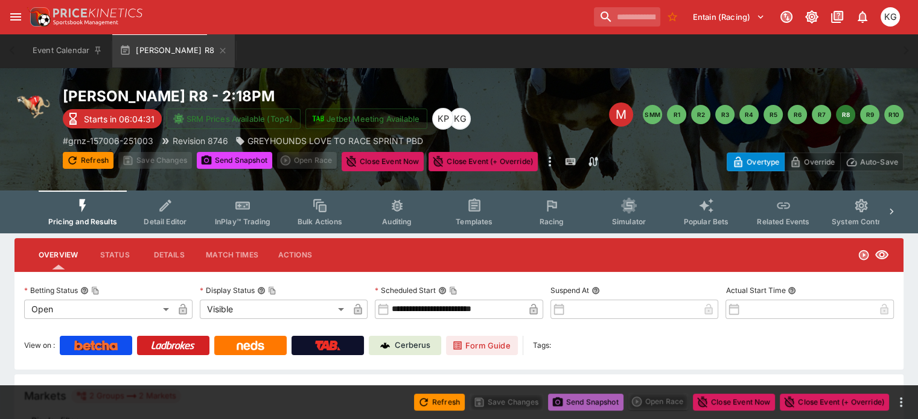
click at [593, 401] on button "Send Snapshot" at bounding box center [585, 402] width 75 height 17
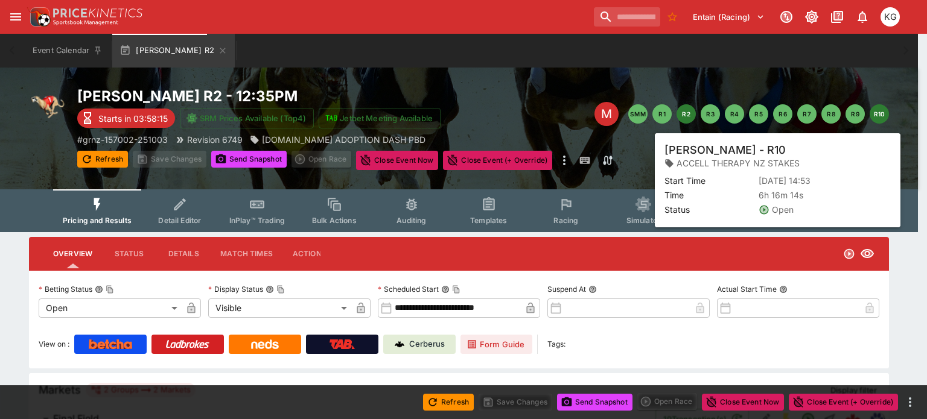
click at [874, 114] on button "R10" at bounding box center [879, 113] width 19 height 19
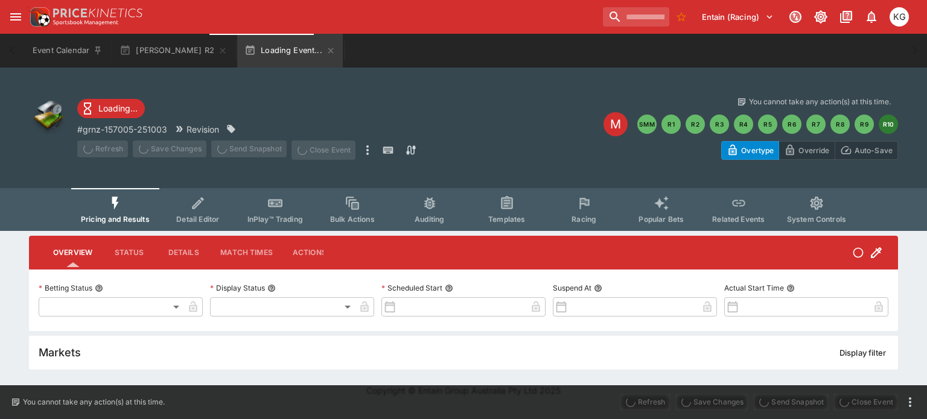
type input "**********"
type input "*******"
type input "**********"
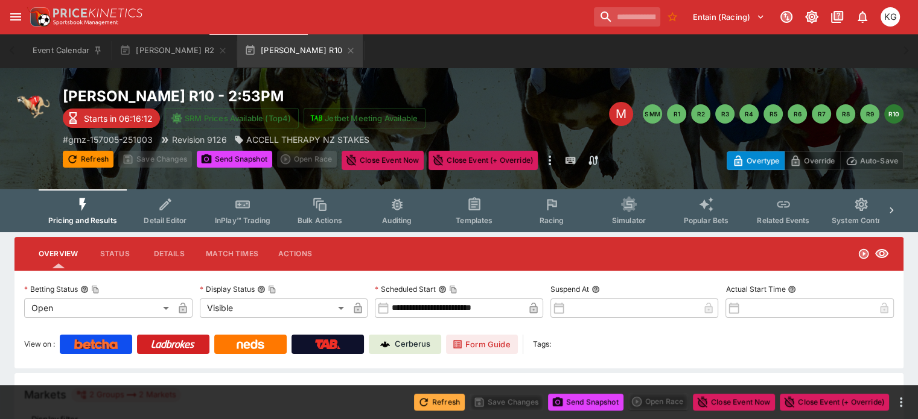
click at [427, 400] on button "Refresh" at bounding box center [439, 402] width 51 height 17
click at [591, 401] on button "Send Snapshot" at bounding box center [585, 402] width 75 height 17
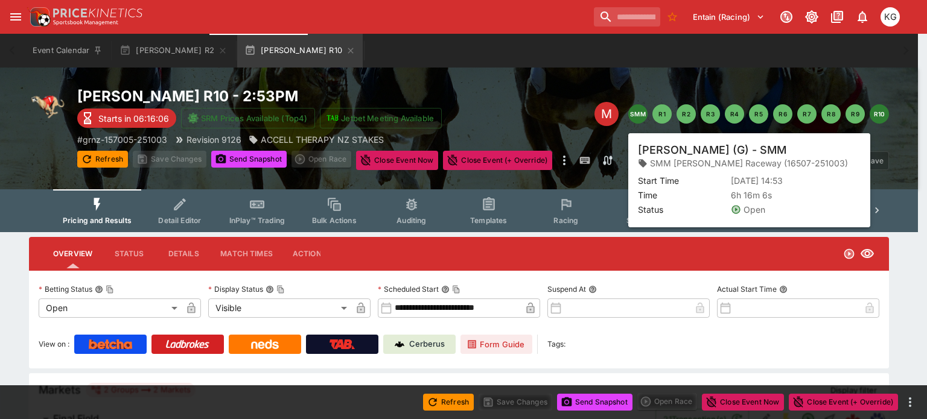
click at [635, 116] on button "SMM" at bounding box center [637, 113] width 19 height 19
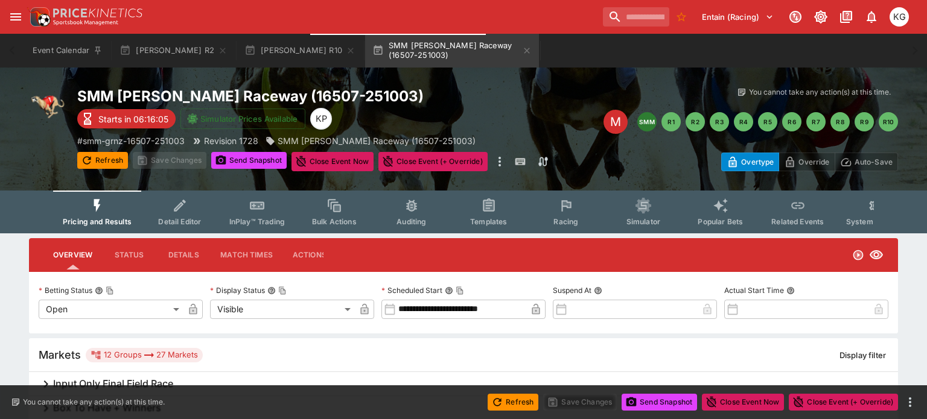
type input "**********"
type input "*******"
type input "**********"
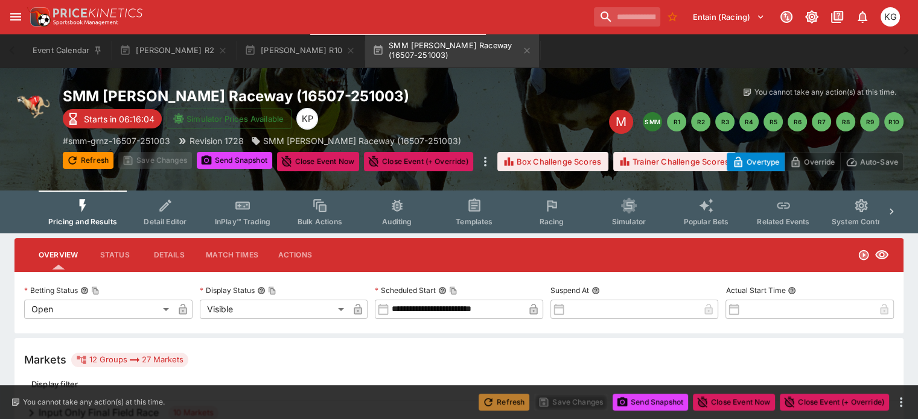
click at [497, 399] on button "Refresh" at bounding box center [504, 402] width 51 height 17
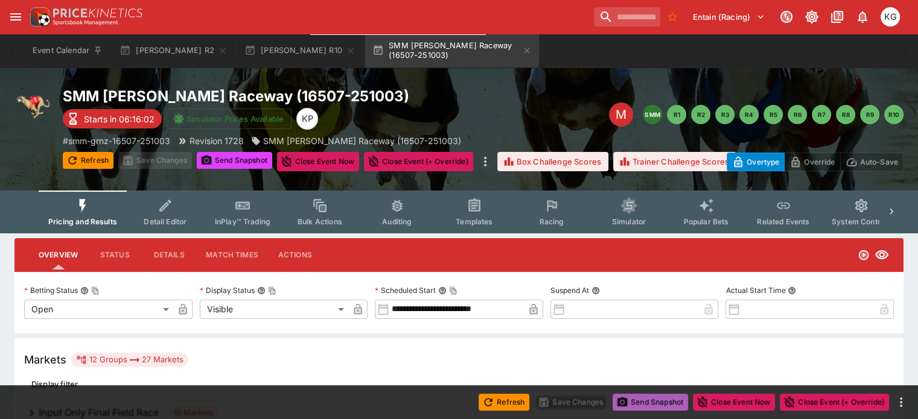
click at [643, 404] on button "Send Snapshot" at bounding box center [650, 402] width 75 height 17
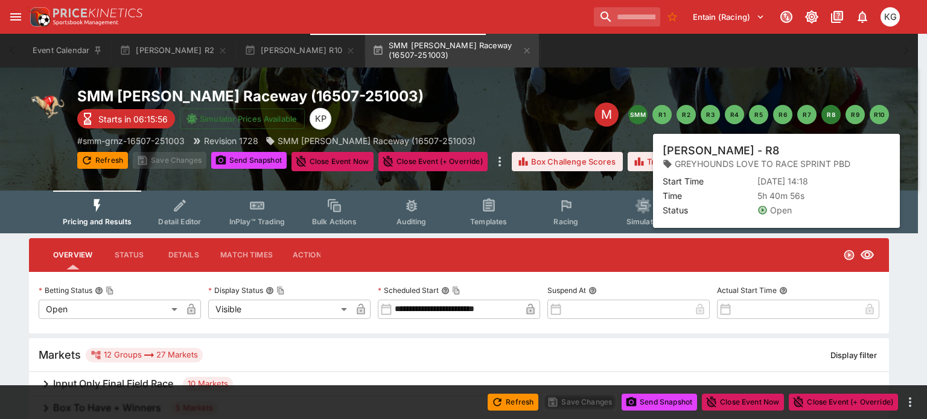
click at [829, 114] on button "R8" at bounding box center [830, 114] width 19 height 19
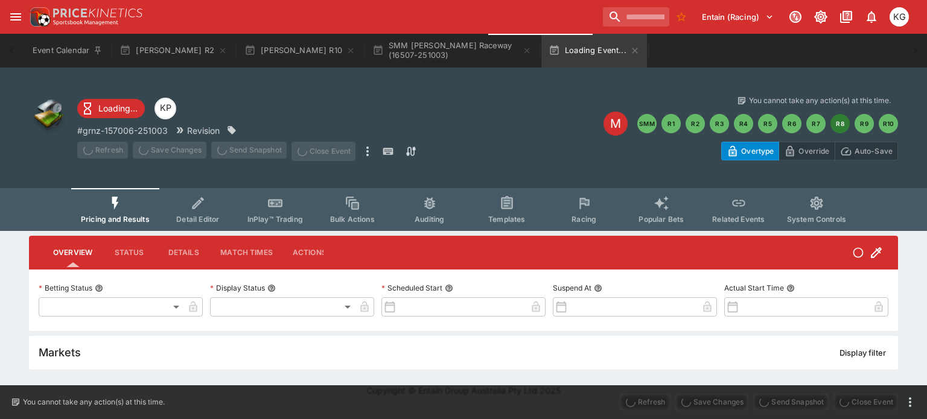
type input "**********"
type input "*******"
type input "**********"
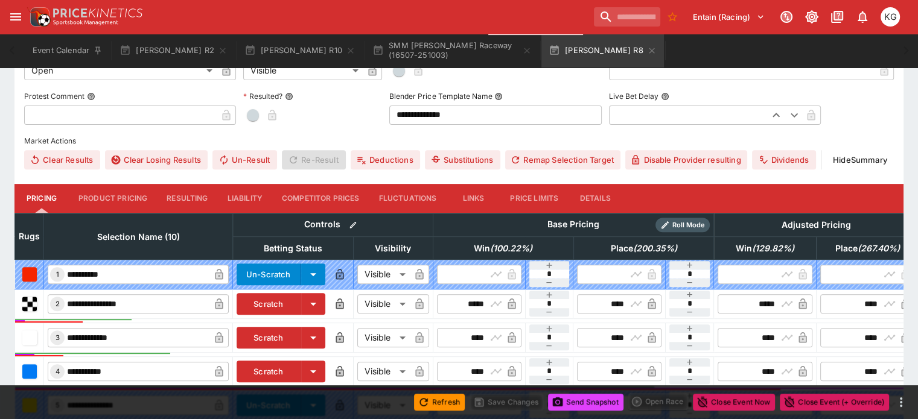
scroll to position [411, 0]
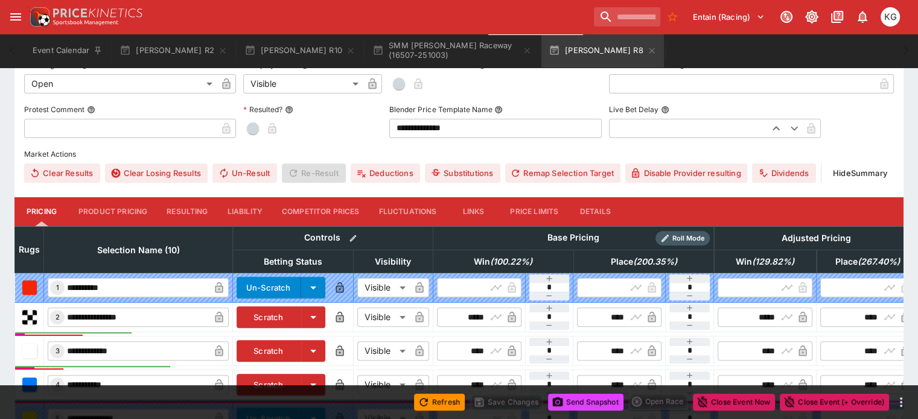
click at [608, 197] on button "Details" at bounding box center [595, 211] width 54 height 29
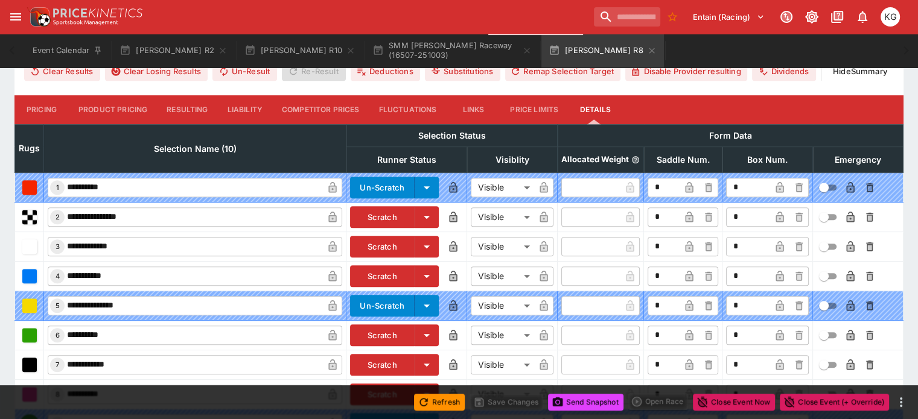
scroll to position [597, 0]
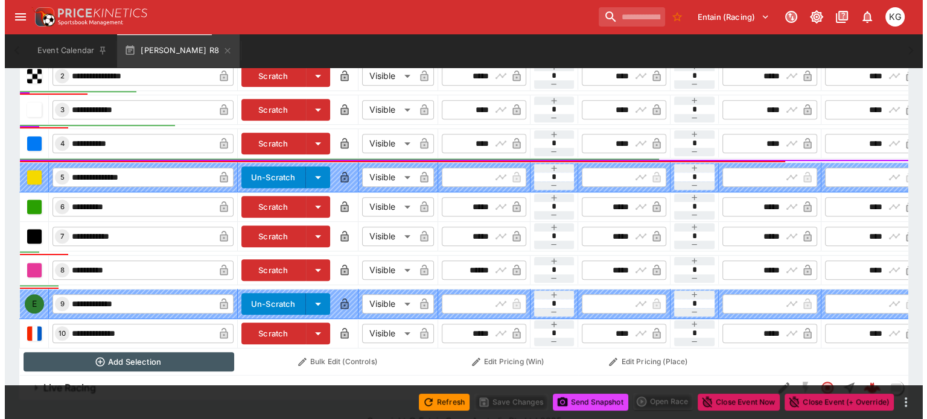
scroll to position [0, 109]
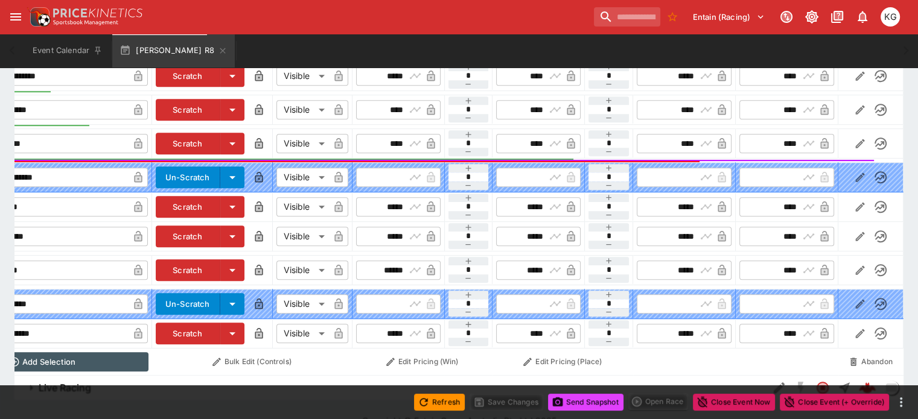
click at [854, 328] on icon "button" at bounding box center [860, 334] width 12 height 12
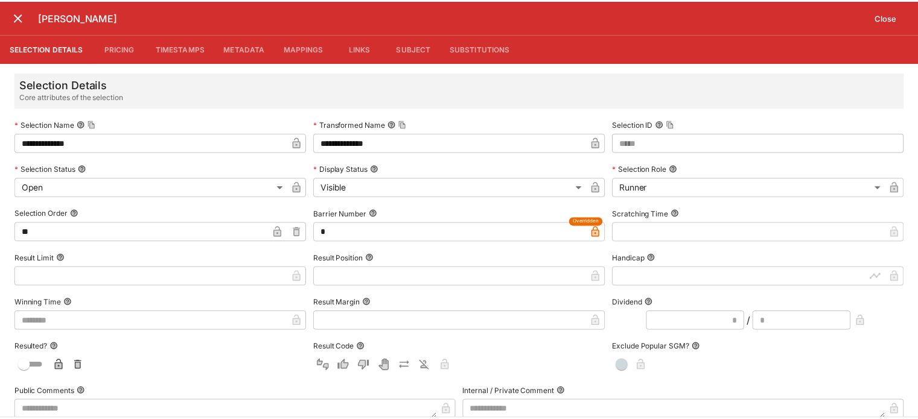
scroll to position [54, 0]
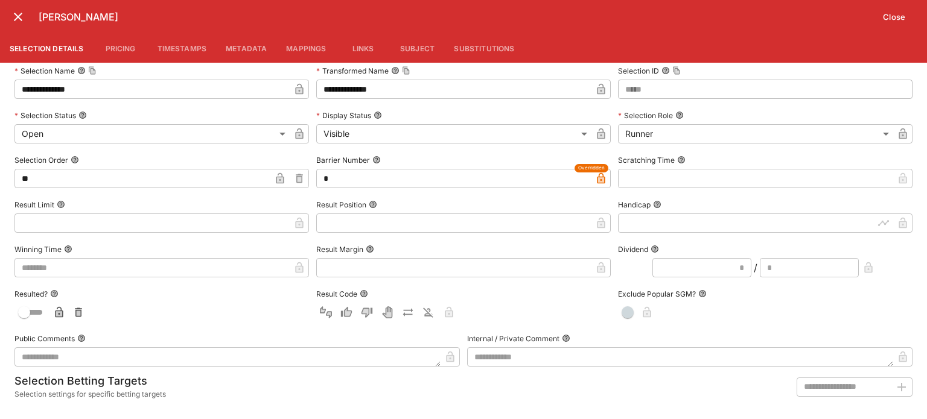
click at [894, 17] on button "Close" at bounding box center [894, 16] width 37 height 19
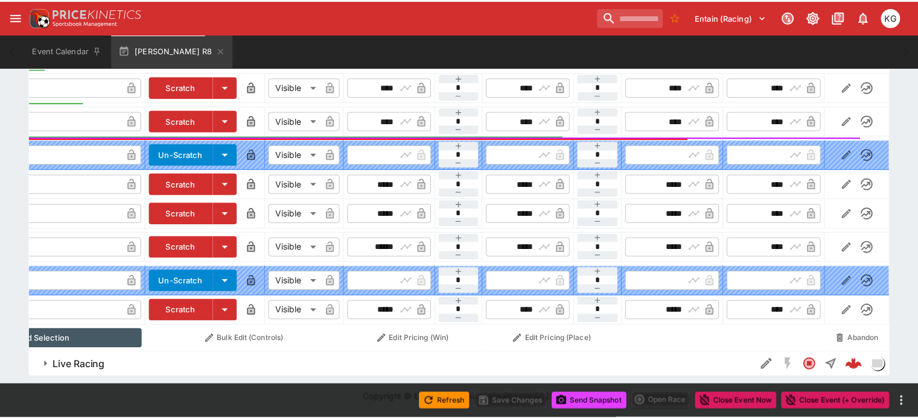
scroll to position [0, 100]
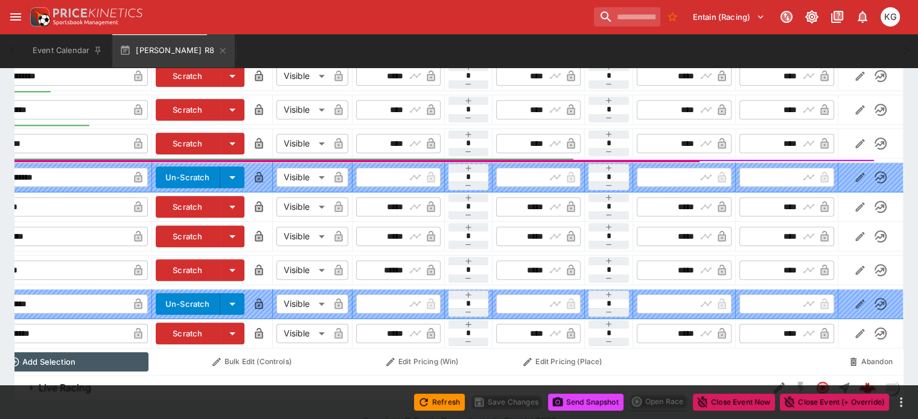
click at [591, 399] on button "Send Snapshot" at bounding box center [585, 402] width 75 height 17
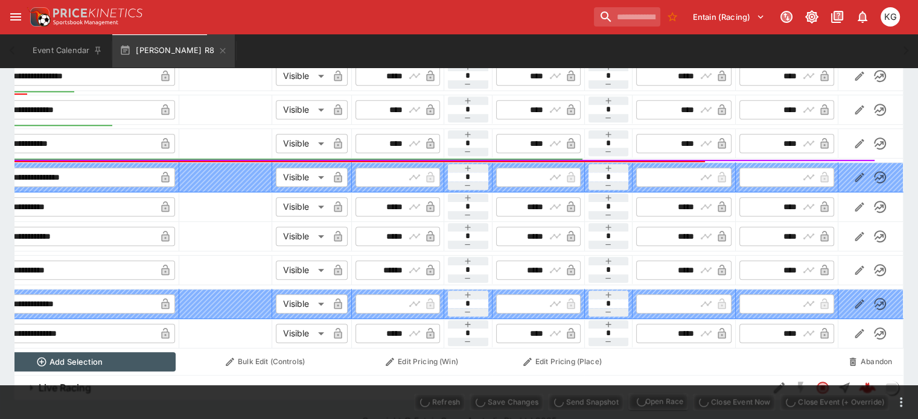
scroll to position [0, 81]
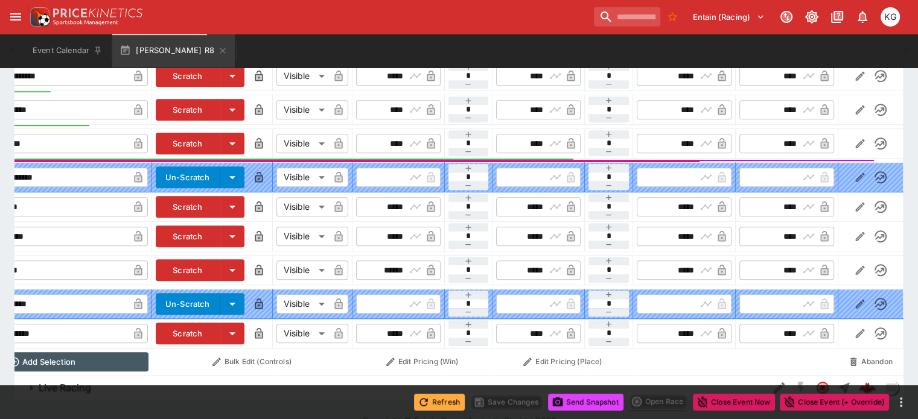
click at [451, 404] on button "Refresh" at bounding box center [439, 402] width 51 height 17
click at [581, 400] on button "Send Snapshot" at bounding box center [585, 402] width 75 height 17
